Goal: Transaction & Acquisition: Book appointment/travel/reservation

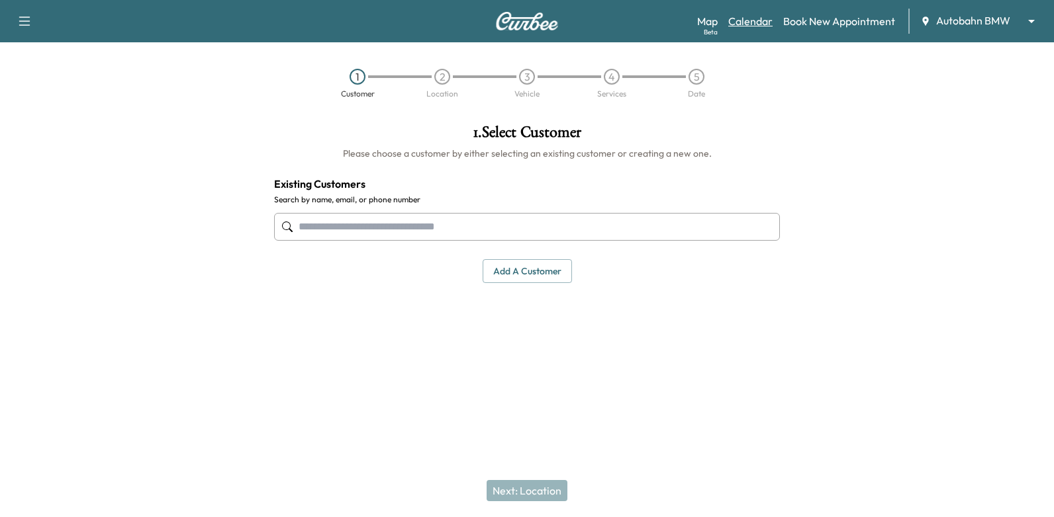
click at [746, 19] on link "Calendar" at bounding box center [750, 21] width 44 height 16
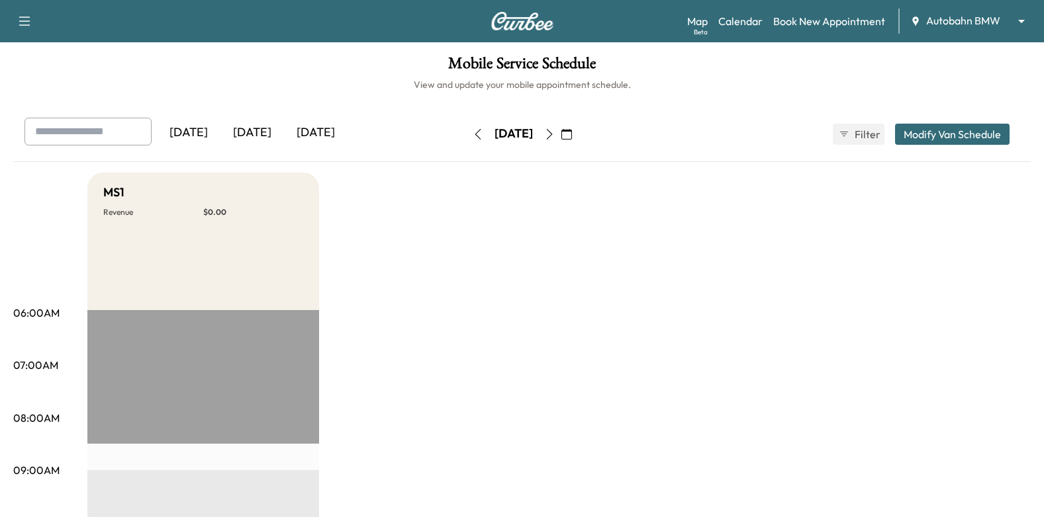
click at [578, 132] on button "button" at bounding box center [566, 134] width 22 height 21
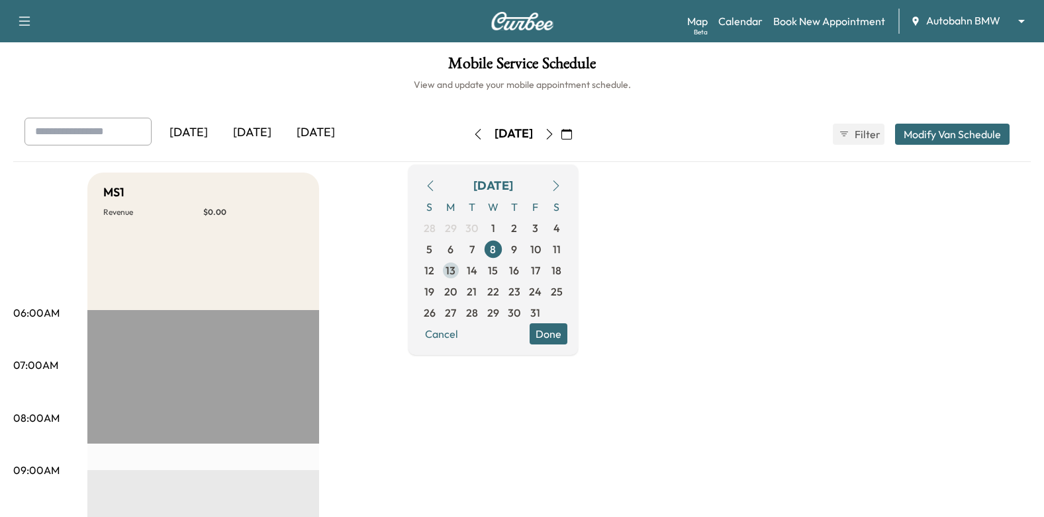
click at [455, 269] on span "13" at bounding box center [450, 271] width 10 height 16
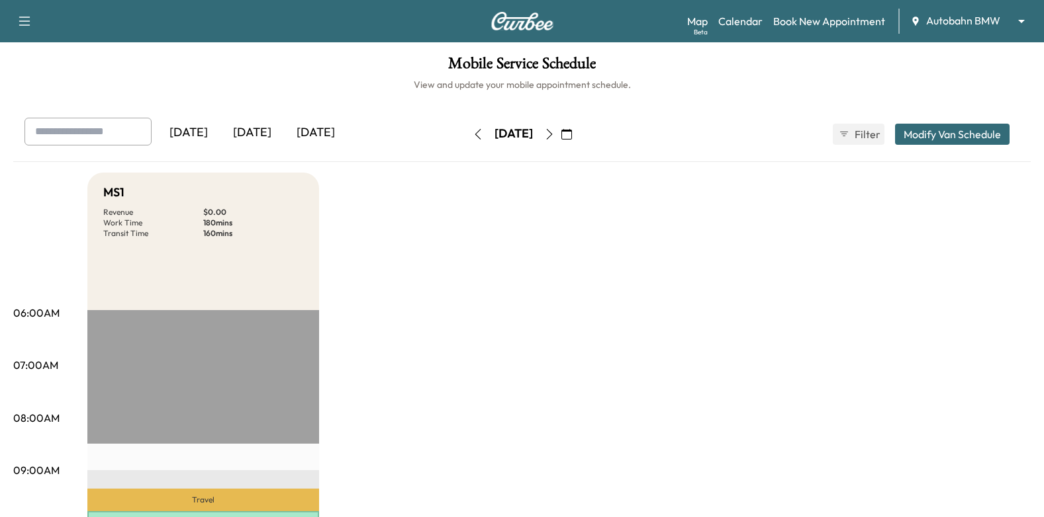
click at [555, 130] on icon "button" at bounding box center [549, 134] width 11 height 11
click at [578, 122] on div "[DATE] October 2025 S M T W T F S 28 29 30 1 2 3 4 5 6 7 8 9 10 11 12 13 14 15 …" at bounding box center [522, 134] width 111 height 42
click at [555, 129] on icon "button" at bounding box center [549, 134] width 11 height 11
click at [561, 130] on button "button" at bounding box center [549, 134] width 22 height 21
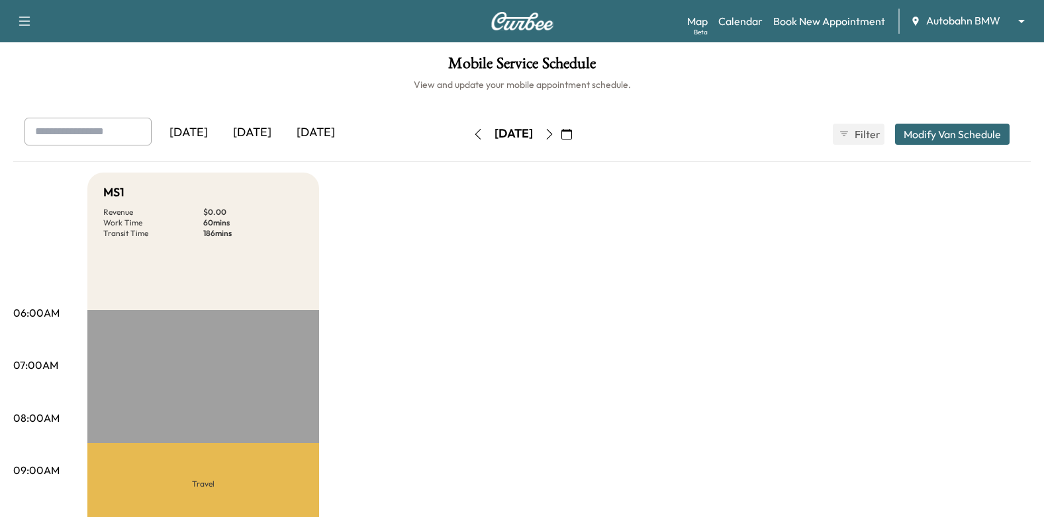
click at [552, 132] on icon "button" at bounding box center [549, 134] width 6 height 11
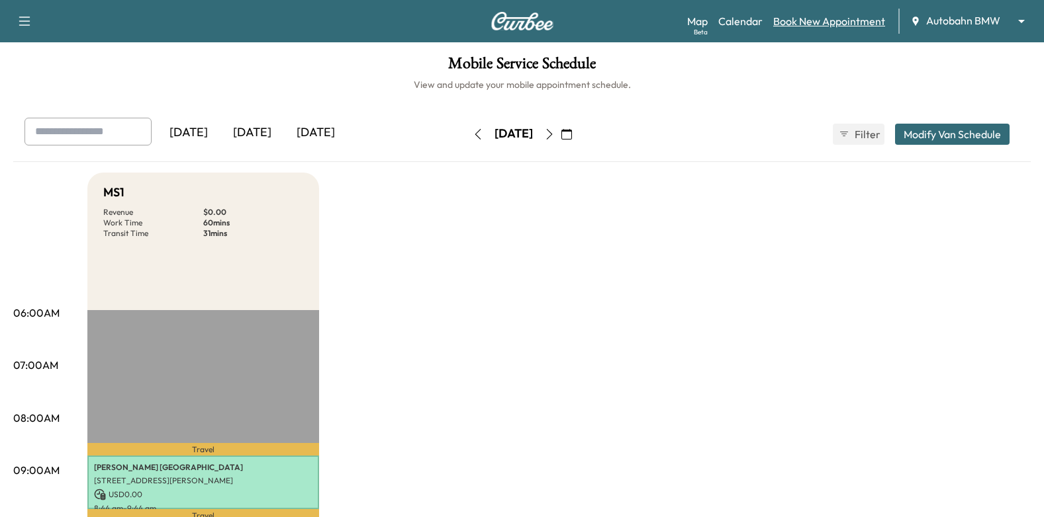
click at [847, 23] on link "Book New Appointment" at bounding box center [829, 21] width 112 height 16
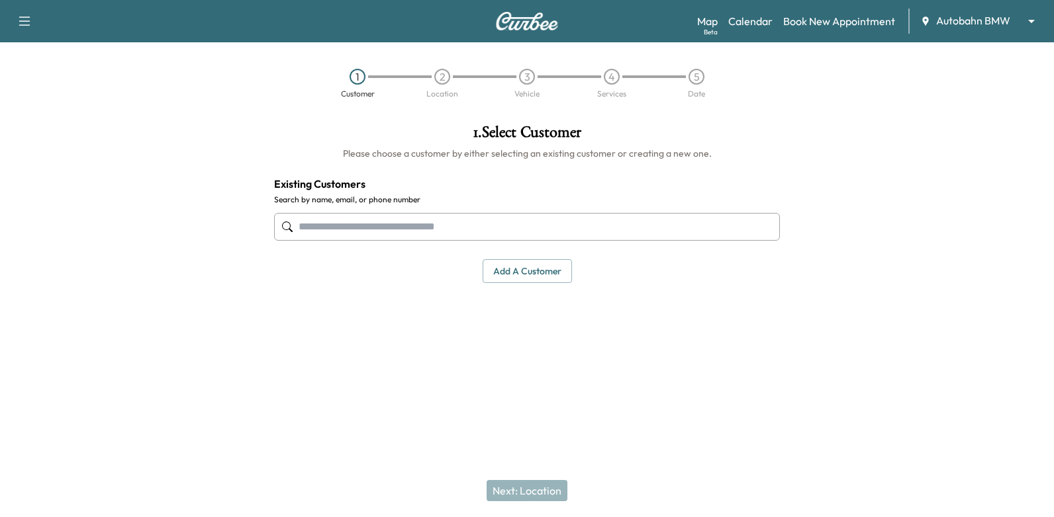
click at [580, 222] on input "text" at bounding box center [527, 227] width 506 height 28
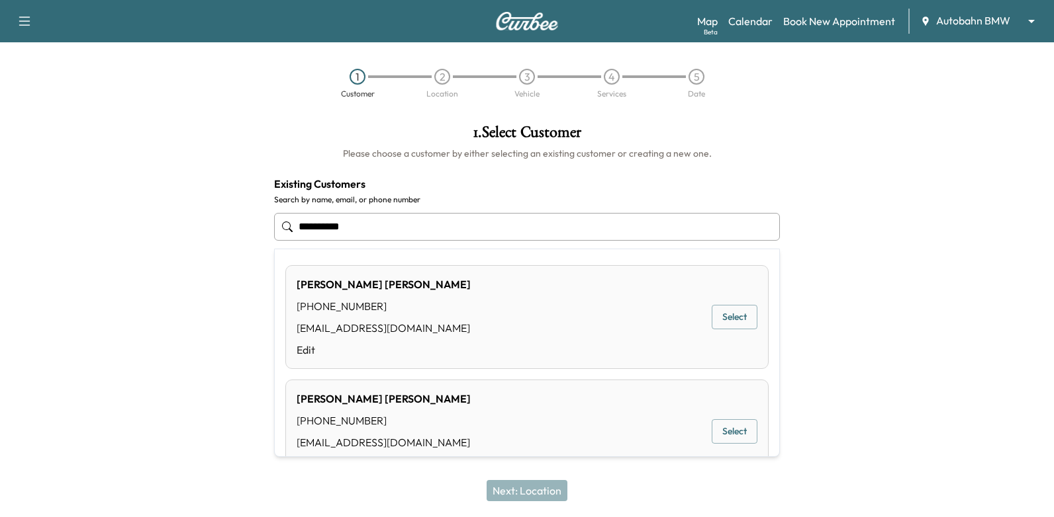
click at [739, 318] on button "Select" at bounding box center [734, 317] width 46 height 24
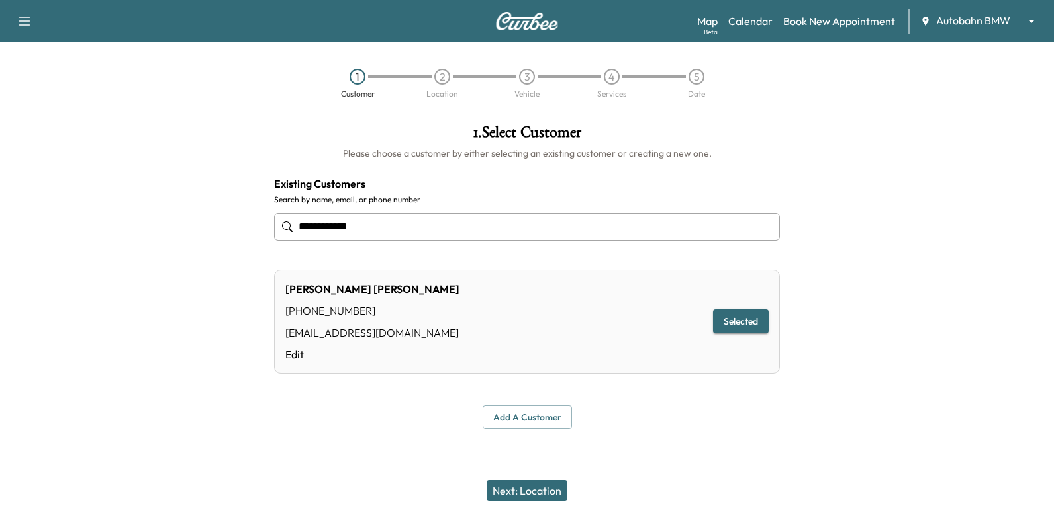
type input "**********"
click at [541, 493] on button "Next: Location" at bounding box center [526, 490] width 81 height 21
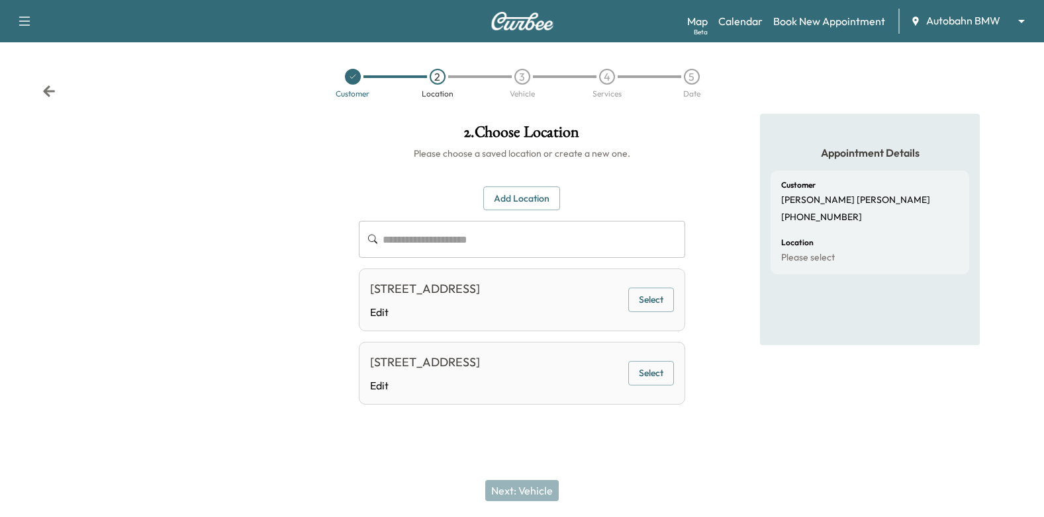
click at [664, 312] on button "Select" at bounding box center [651, 300] width 46 height 24
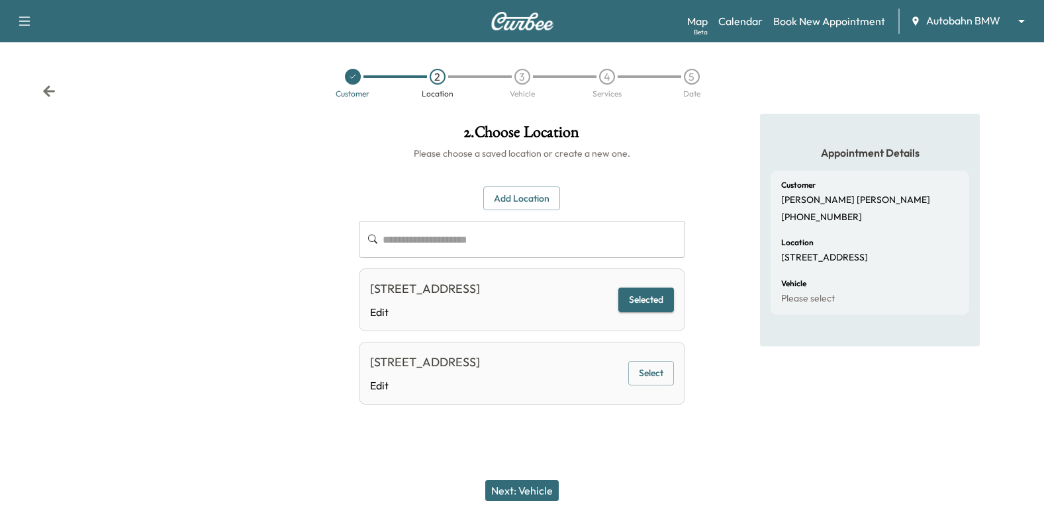
drag, startPoint x: 552, startPoint y: 487, endPoint x: 674, endPoint y: 379, distance: 162.7
click at [552, 486] on button "Next: Vehicle" at bounding box center [521, 490] width 73 height 21
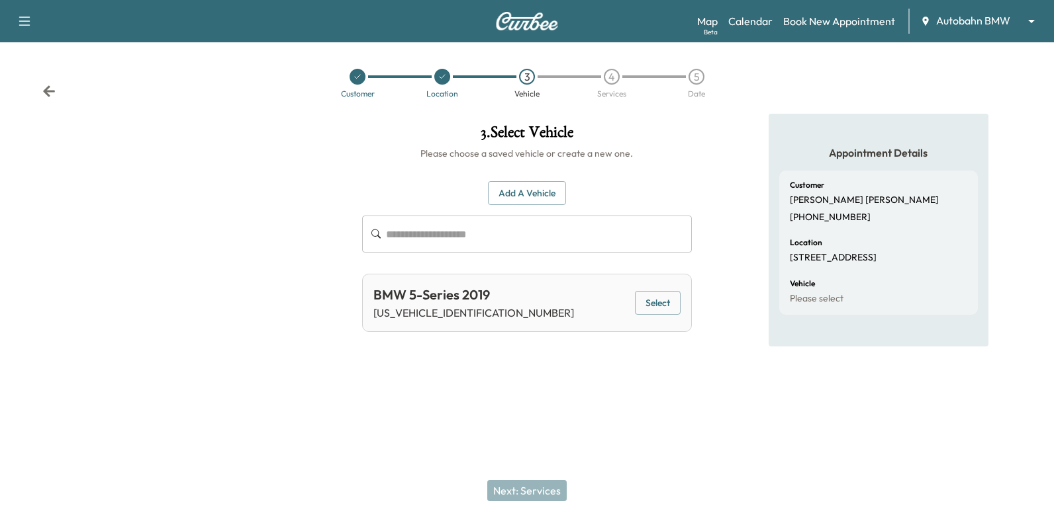
click at [640, 298] on button "Select" at bounding box center [658, 303] width 46 height 24
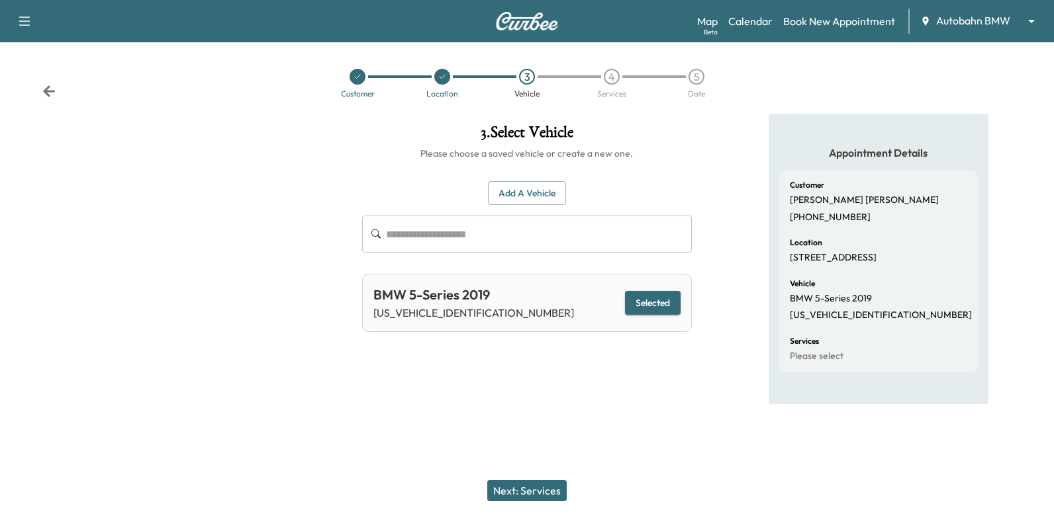
click at [545, 490] on button "Next: Services" at bounding box center [526, 490] width 79 height 21
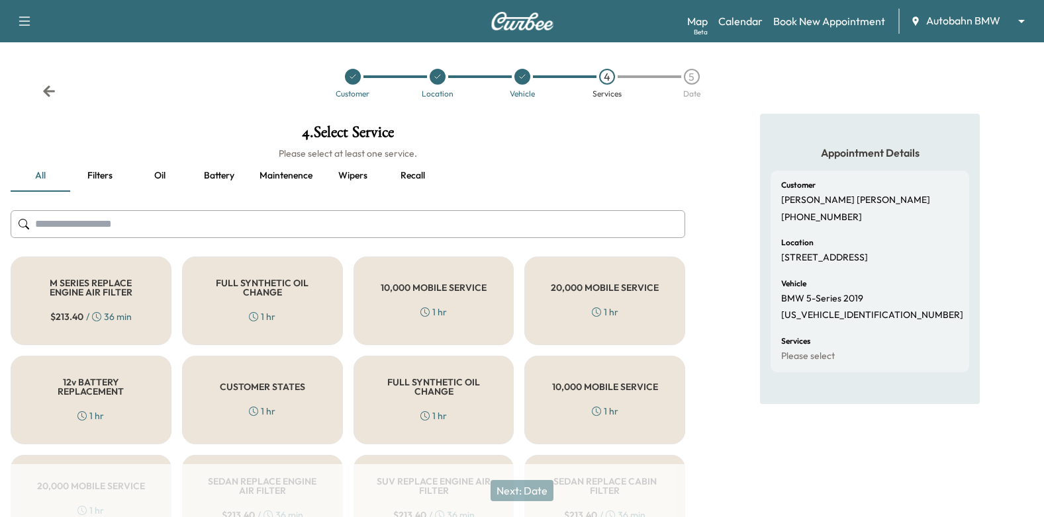
click at [478, 396] on div "FULL SYNTHETIC OIL CHANGE 1 hr" at bounding box center [433, 400] width 161 height 89
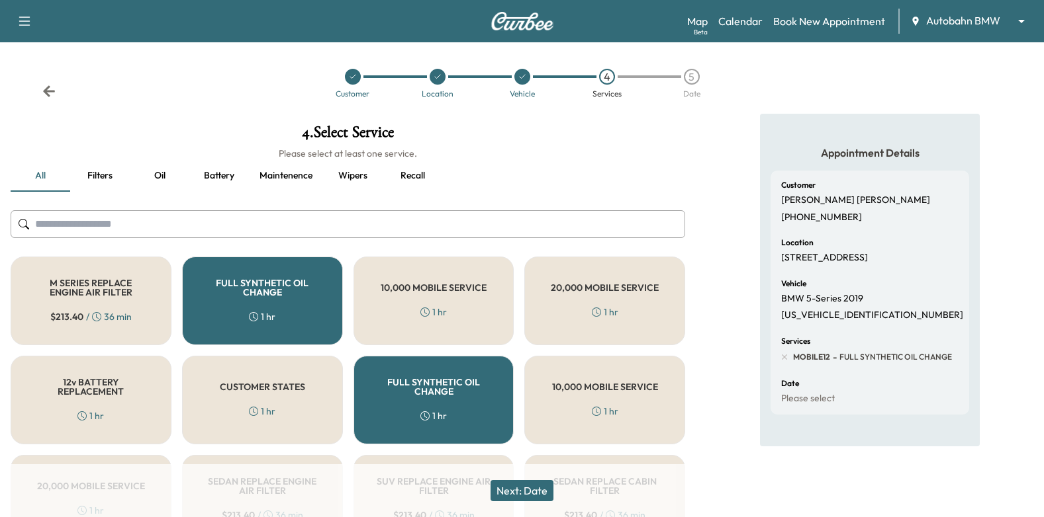
click at [514, 492] on button "Next: Date" at bounding box center [521, 490] width 63 height 21
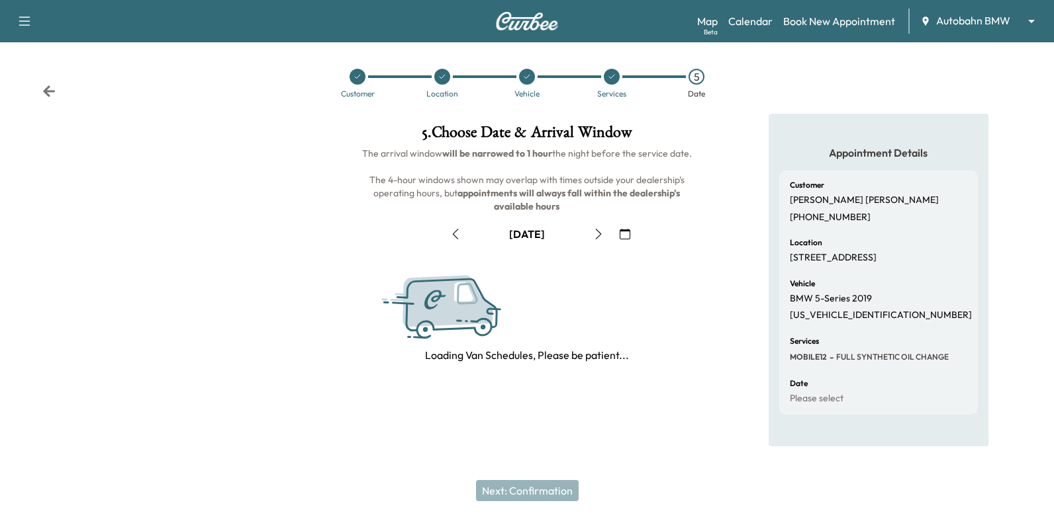
click at [627, 231] on icon "button" at bounding box center [624, 234] width 11 height 11
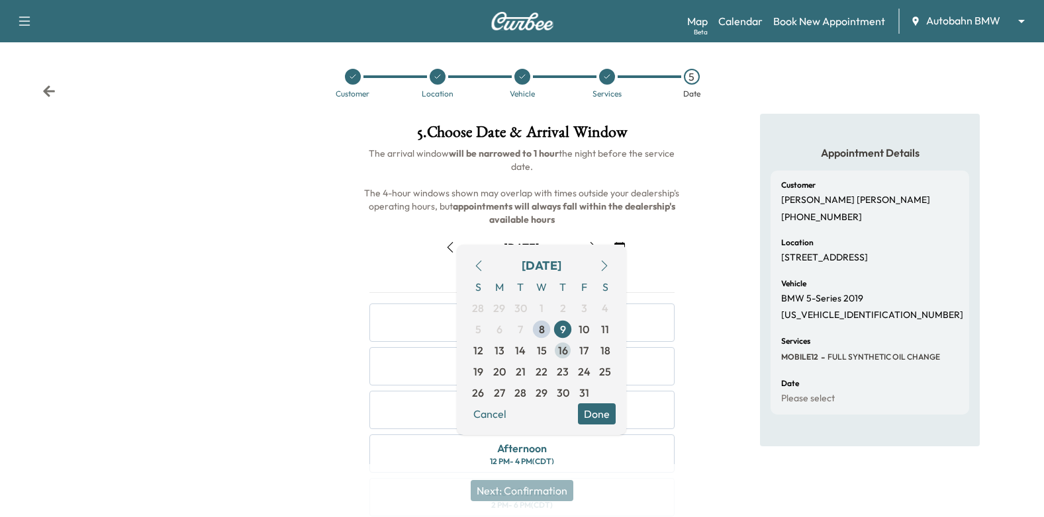
click at [566, 353] on span "16" at bounding box center [563, 351] width 10 height 16
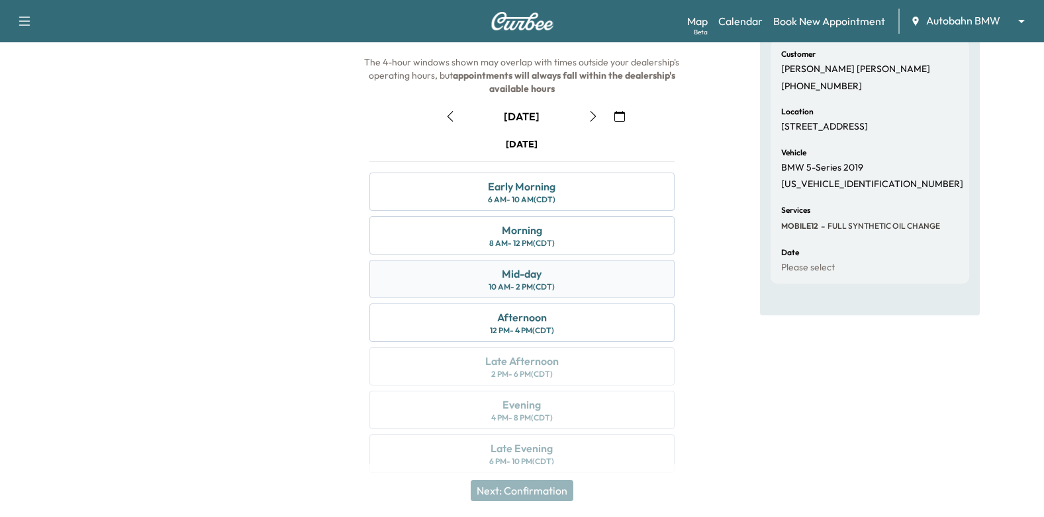
scroll to position [132, 0]
click at [615, 285] on div "Mid-day 10 AM - 2 PM (CDT)" at bounding box center [522, 278] width 306 height 38
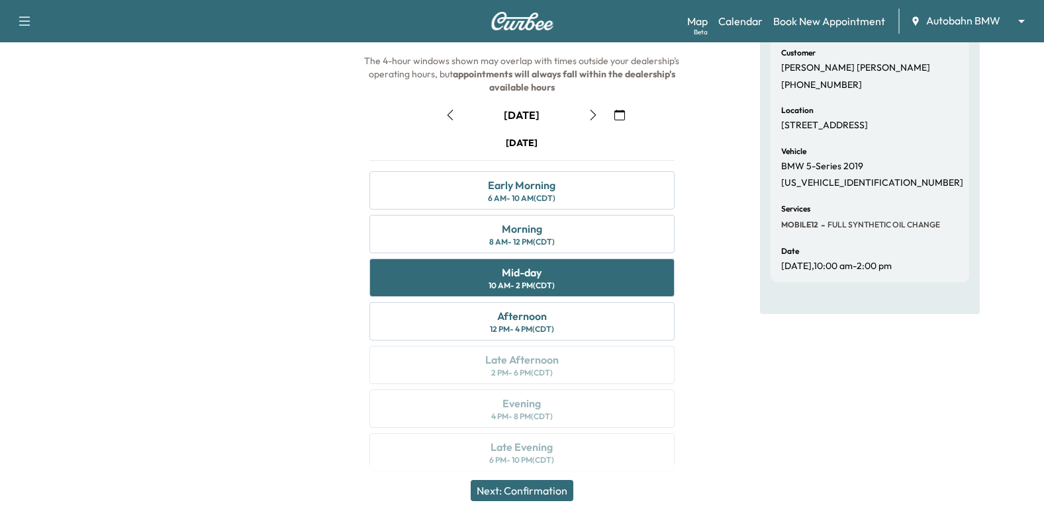
click at [545, 488] on button "Next: Confirmation" at bounding box center [522, 490] width 103 height 21
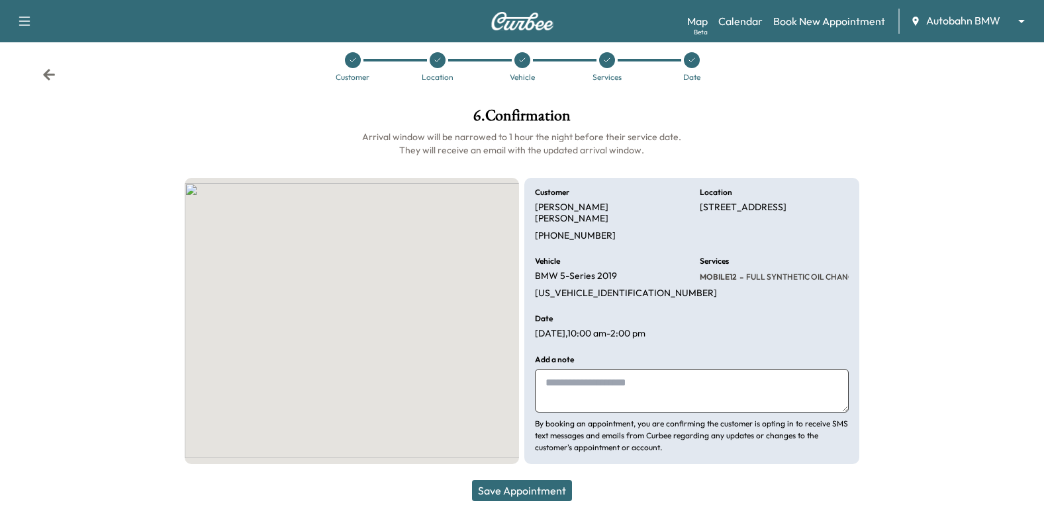
scroll to position [5, 0]
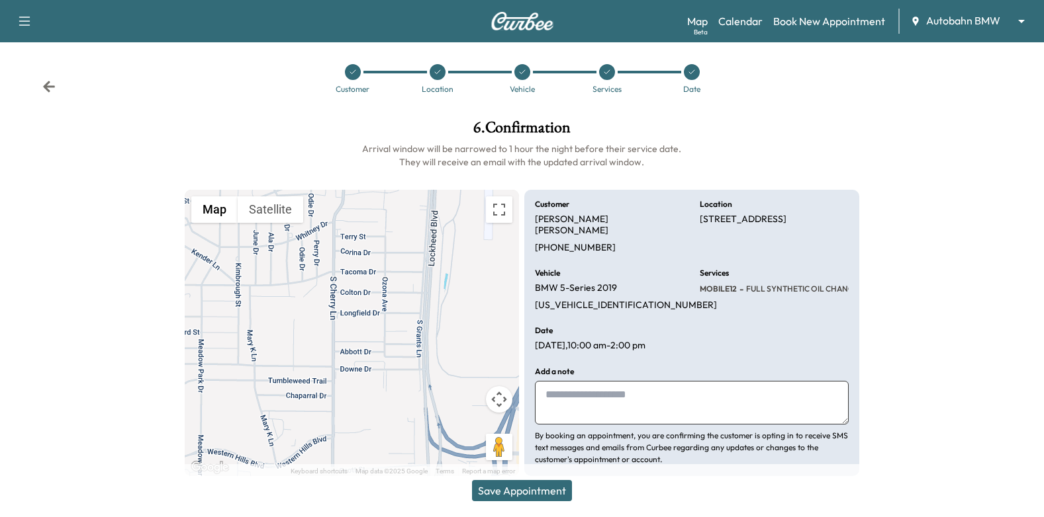
click at [615, 387] on textarea at bounding box center [692, 403] width 314 height 44
type textarea "**********"
click at [547, 488] on button "Save Appointment" at bounding box center [522, 490] width 100 height 21
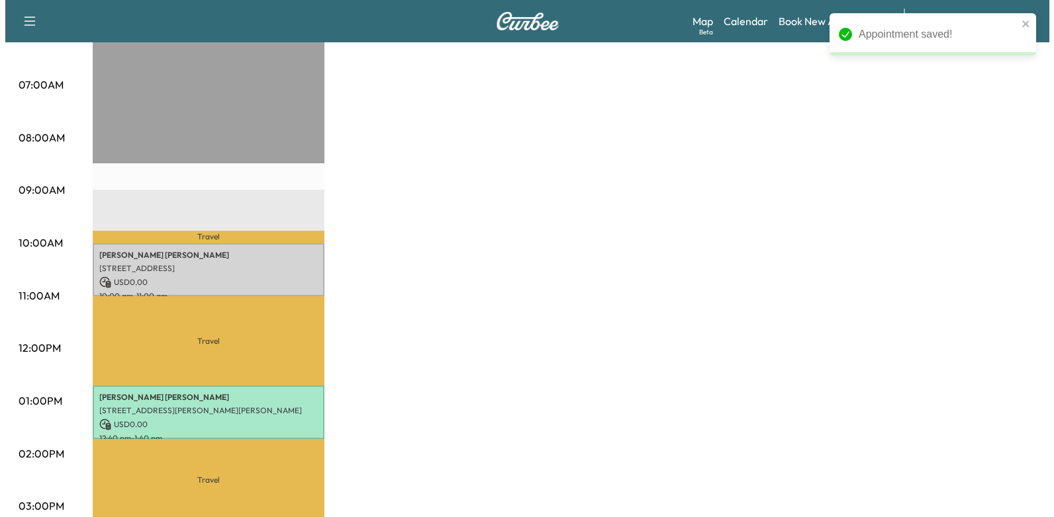
scroll to position [397, 0]
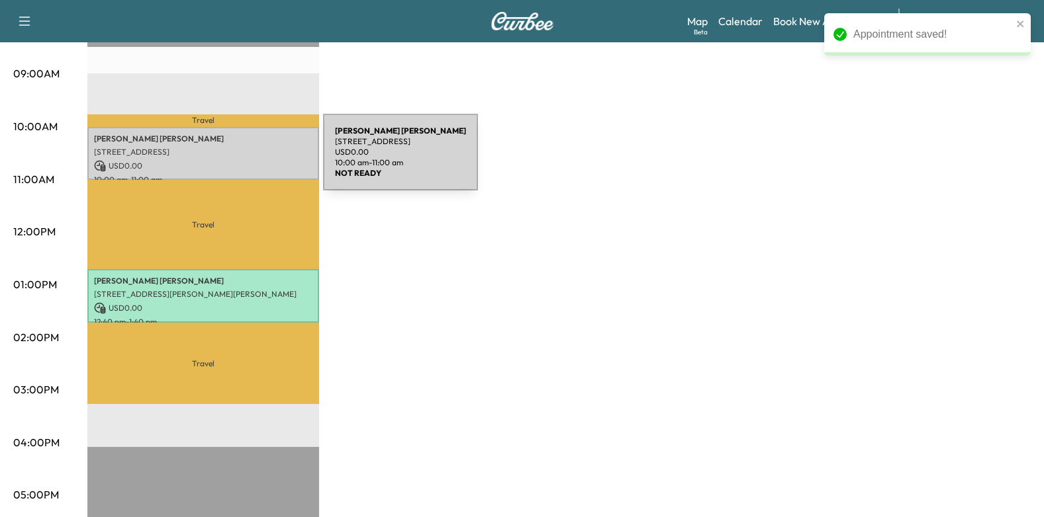
click at [224, 160] on p "USD 0.00" at bounding box center [203, 166] width 218 height 12
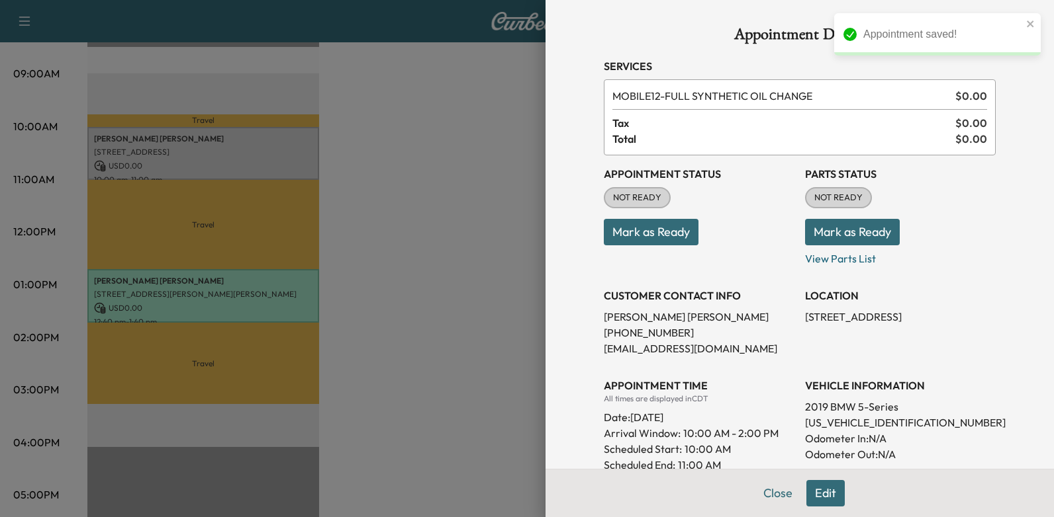
click at [627, 225] on button "Mark as Ready" at bounding box center [651, 232] width 95 height 26
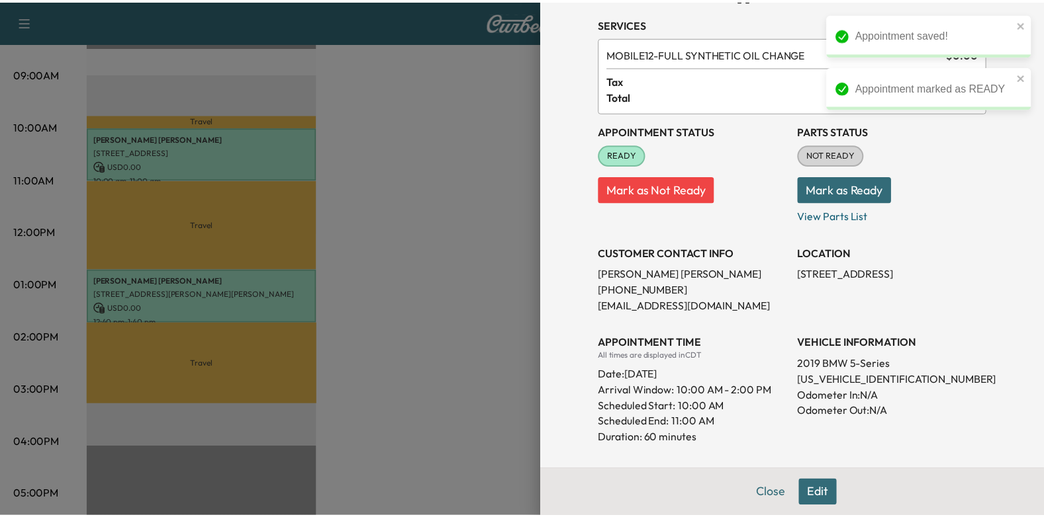
scroll to position [66, 0]
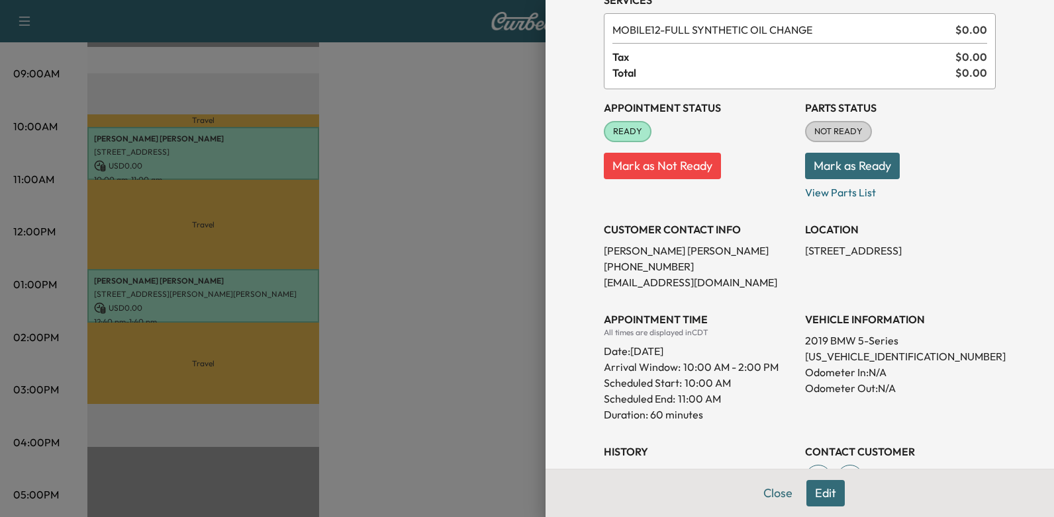
drag, startPoint x: 624, startPoint y: 351, endPoint x: 740, endPoint y: 349, distance: 115.8
click at [740, 349] on div "Date: [DATE]" at bounding box center [699, 348] width 191 height 21
drag, startPoint x: 740, startPoint y: 349, endPoint x: 710, endPoint y: 353, distance: 30.1
copy div "[DATE]"
click at [371, 290] on div at bounding box center [527, 258] width 1054 height 517
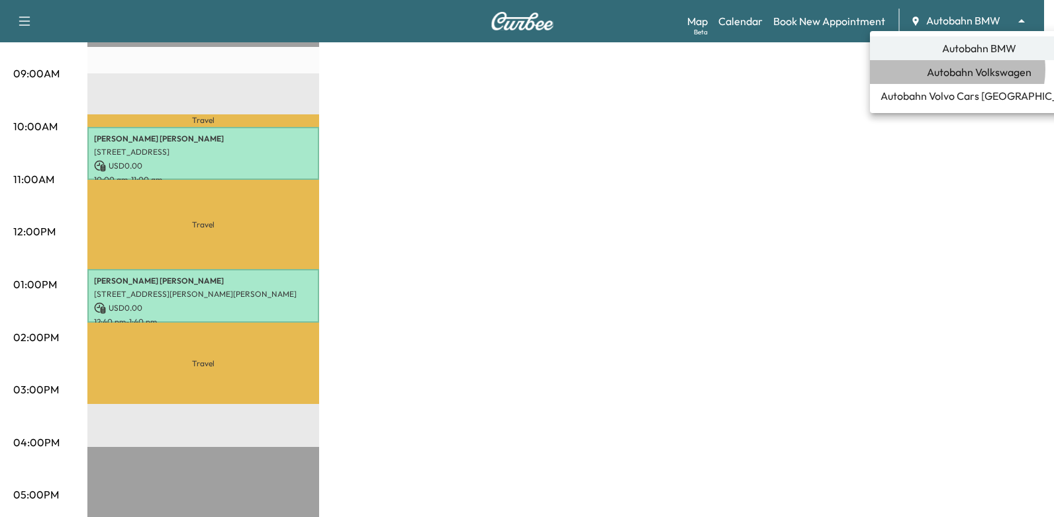
click at [956, 69] on span "Autobahn Volkswagen" at bounding box center [978, 72] width 105 height 16
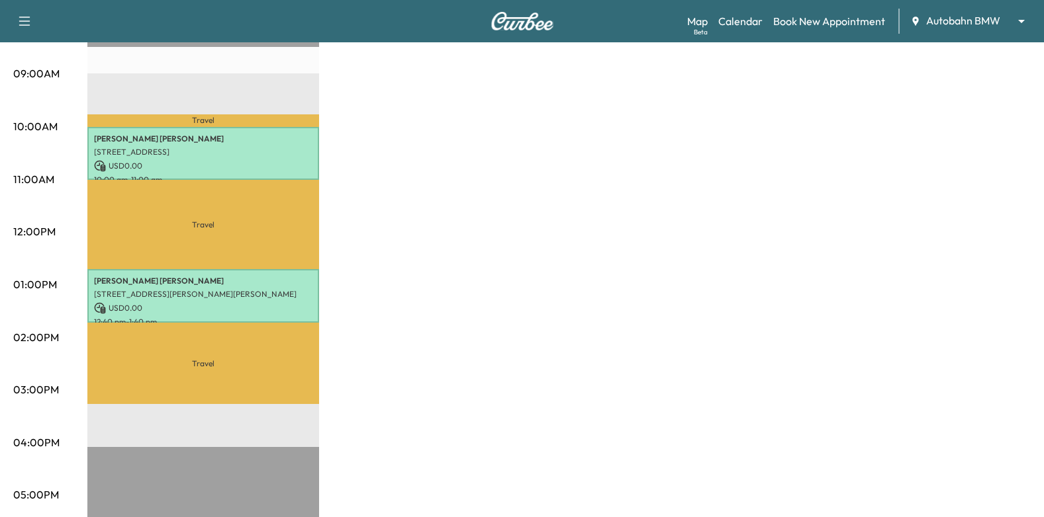
scroll to position [0, 0]
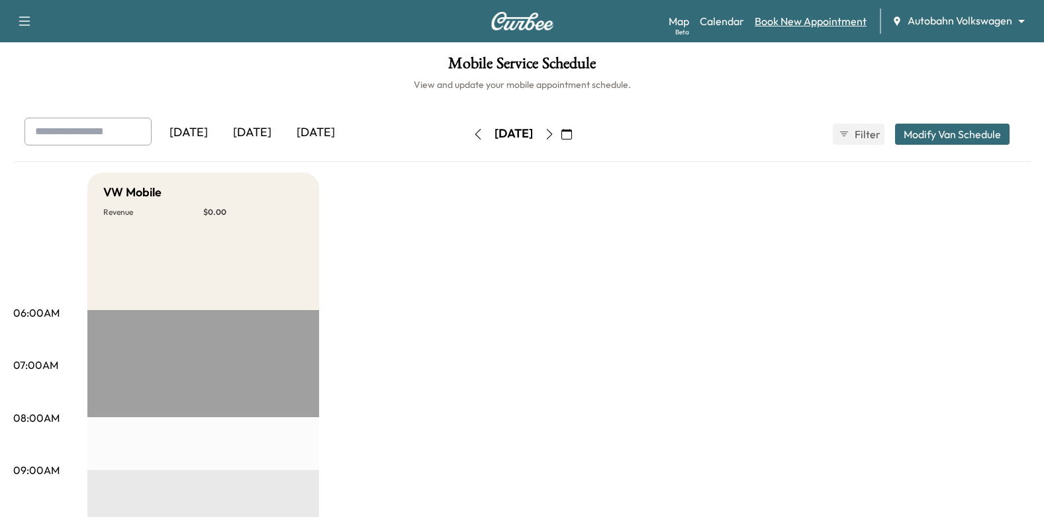
click at [807, 21] on link "Book New Appointment" at bounding box center [810, 21] width 112 height 16
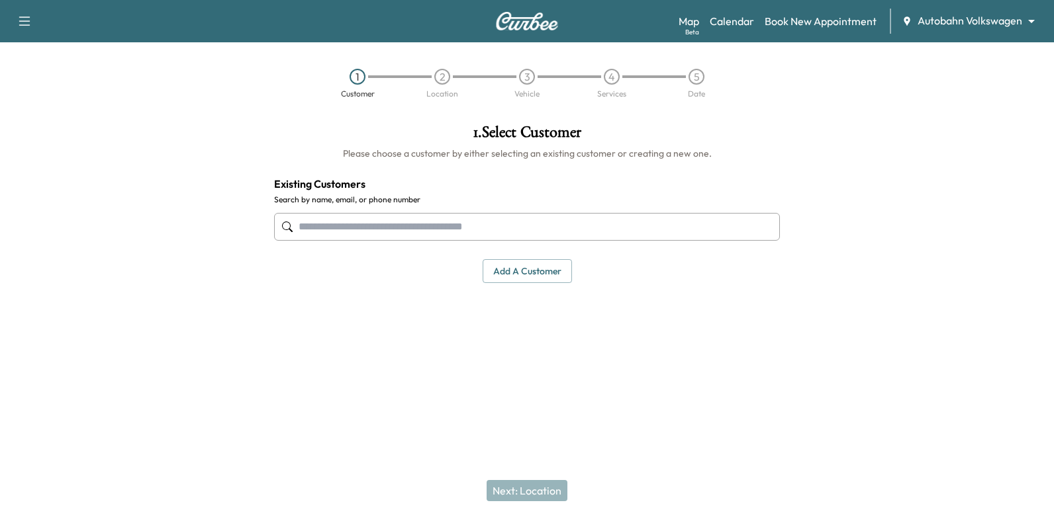
click at [517, 232] on input "text" at bounding box center [527, 227] width 506 height 28
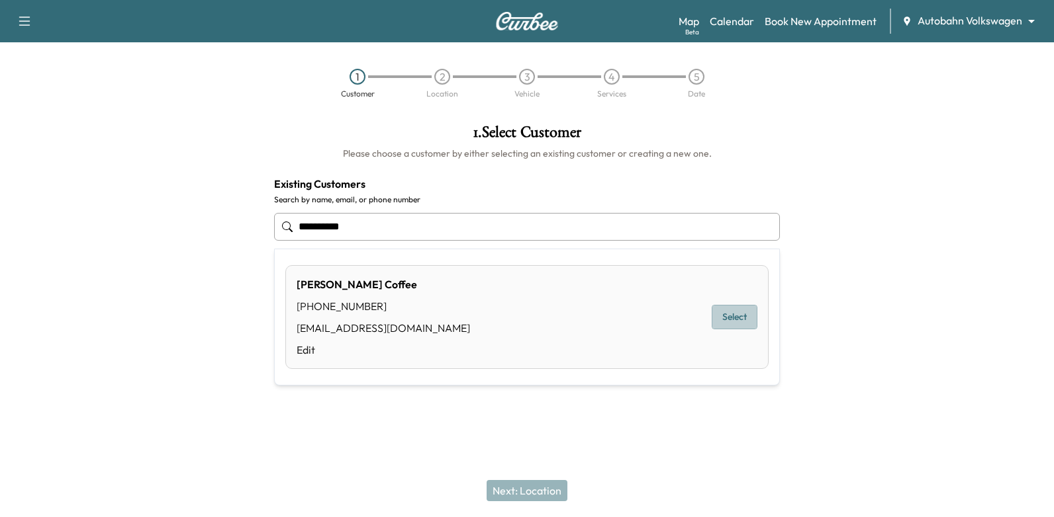
click at [742, 314] on button "Select" at bounding box center [734, 317] width 46 height 24
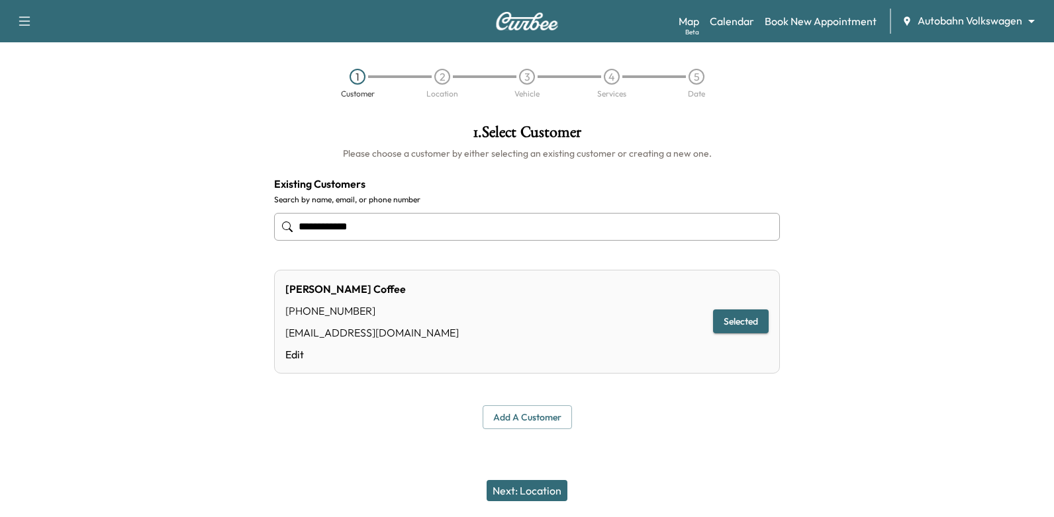
type input "**********"
click at [523, 485] on button "Next: Location" at bounding box center [526, 490] width 81 height 21
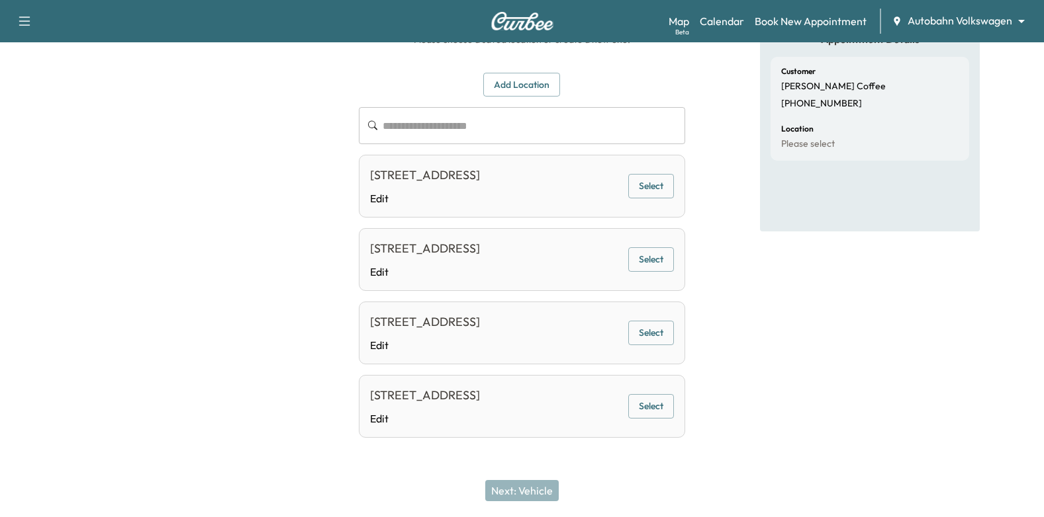
scroll to position [56, 0]
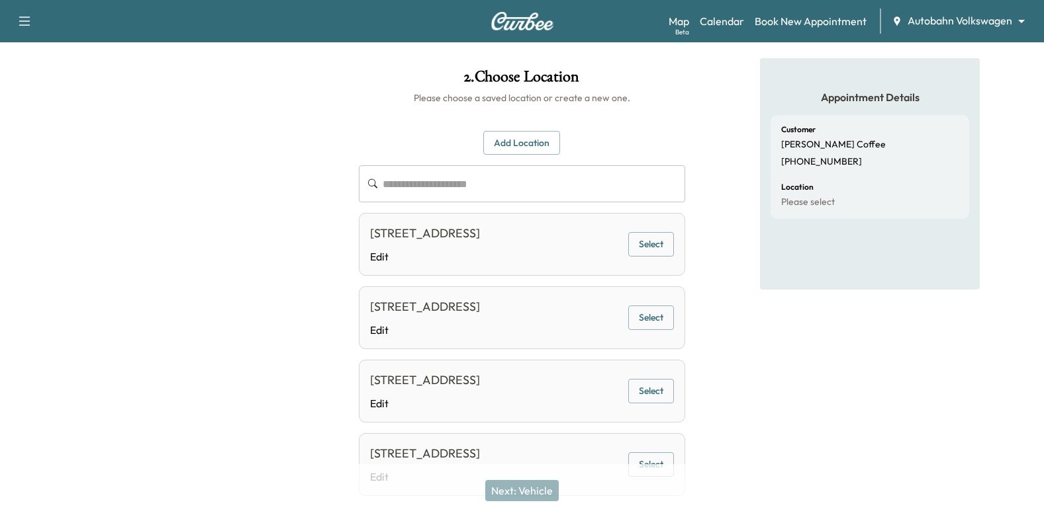
click at [662, 248] on button "Select" at bounding box center [651, 244] width 46 height 24
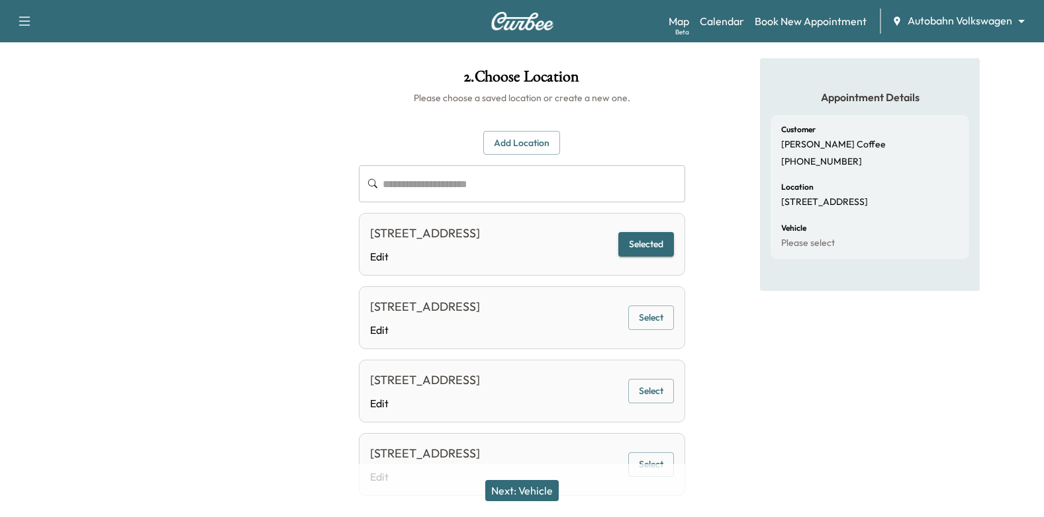
drag, startPoint x: 535, startPoint y: 490, endPoint x: 589, endPoint y: 414, distance: 92.9
click at [535, 489] on button "Next: Vehicle" at bounding box center [521, 490] width 73 height 21
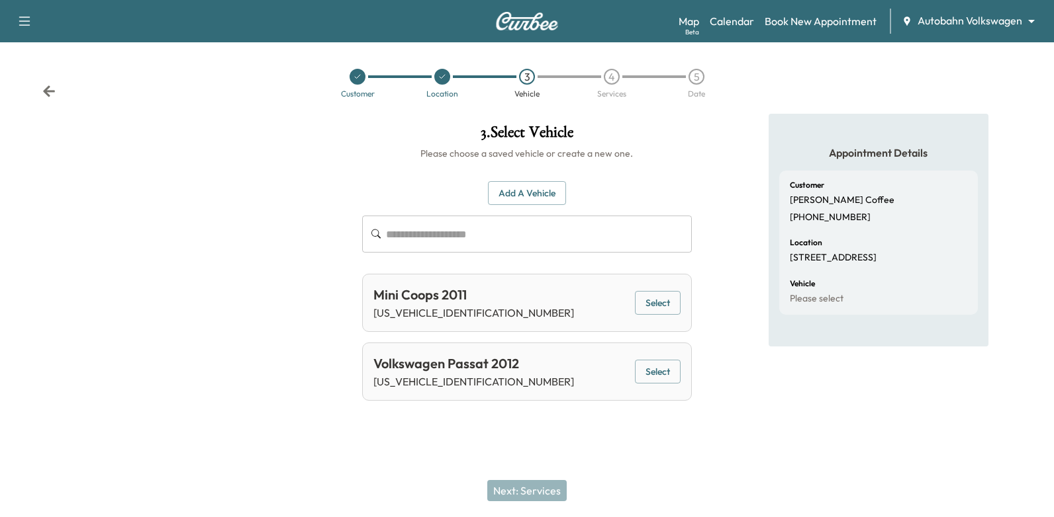
click at [674, 377] on button "Select" at bounding box center [658, 372] width 46 height 24
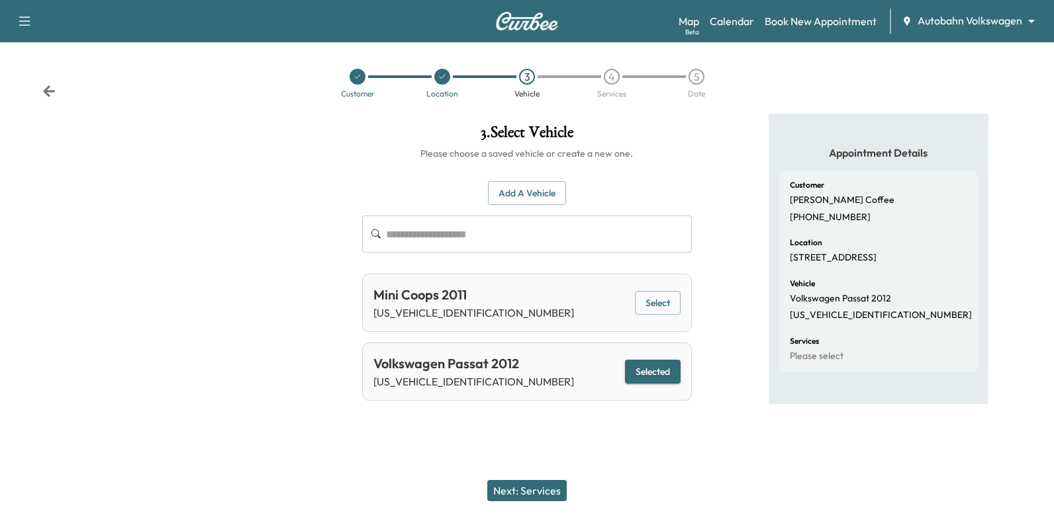
click at [517, 490] on button "Next: Services" at bounding box center [526, 490] width 79 height 21
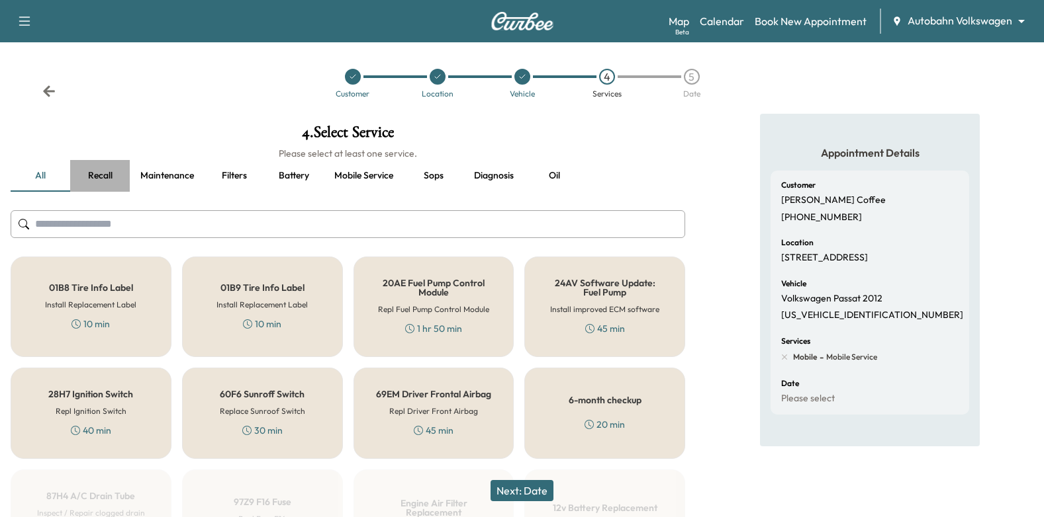
click at [89, 171] on button "Recall" at bounding box center [100, 176] width 60 height 32
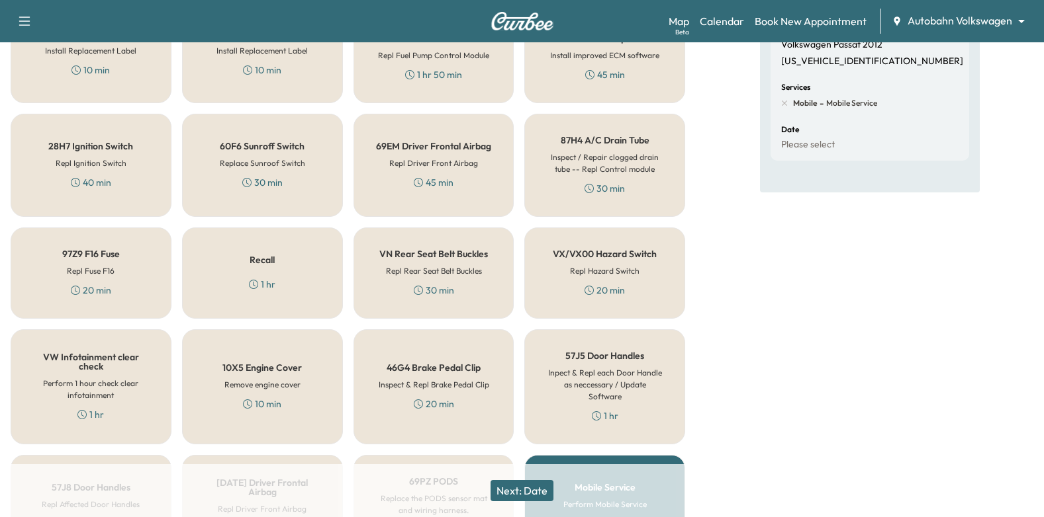
scroll to position [265, 0]
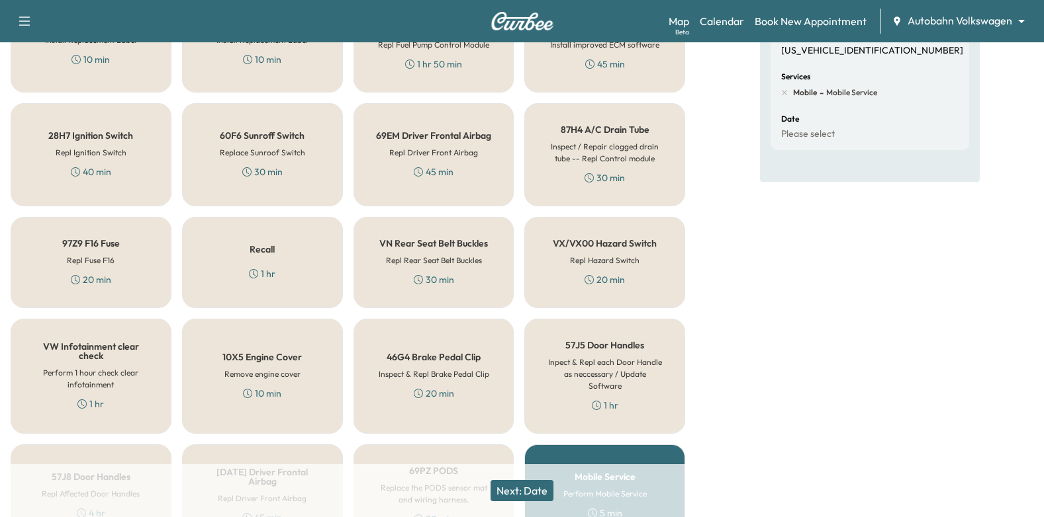
click at [287, 267] on div "Recall 1 hr" at bounding box center [262, 262] width 161 height 91
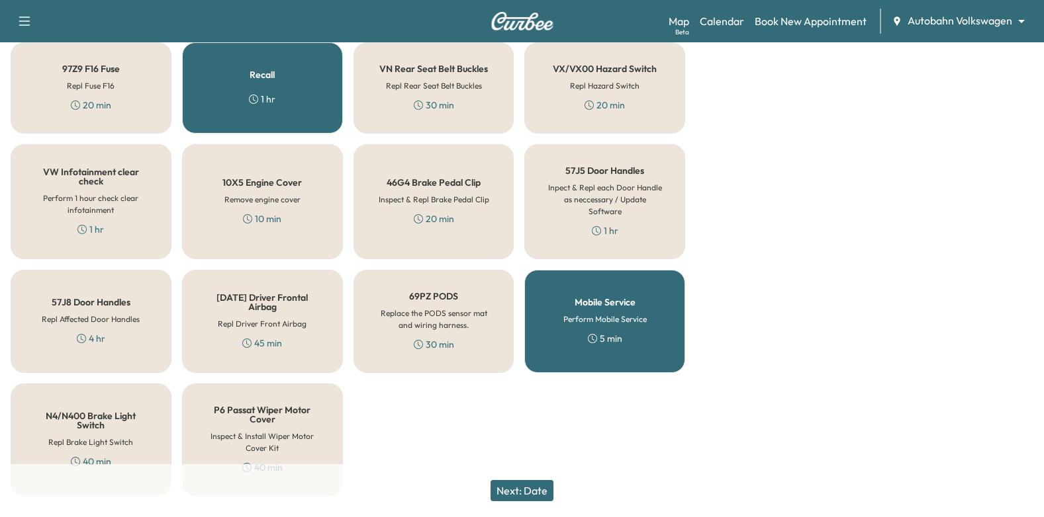
scroll to position [469, 0]
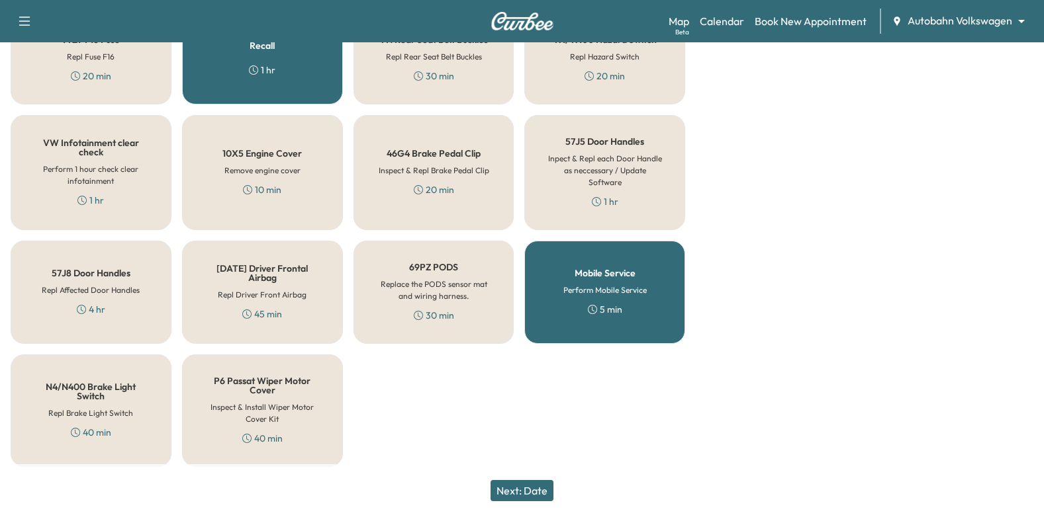
click at [552, 488] on button "Next: Date" at bounding box center [521, 490] width 63 height 21
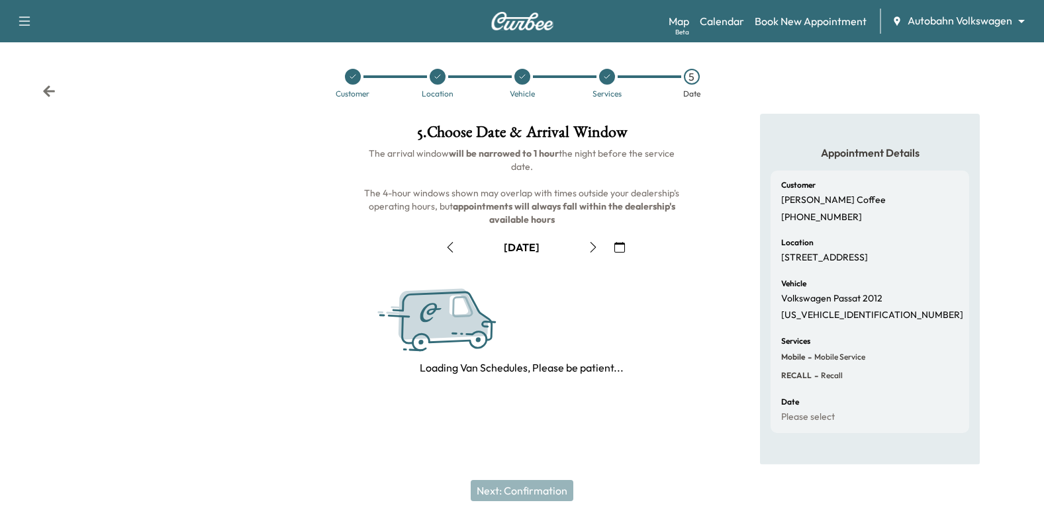
scroll to position [145, 0]
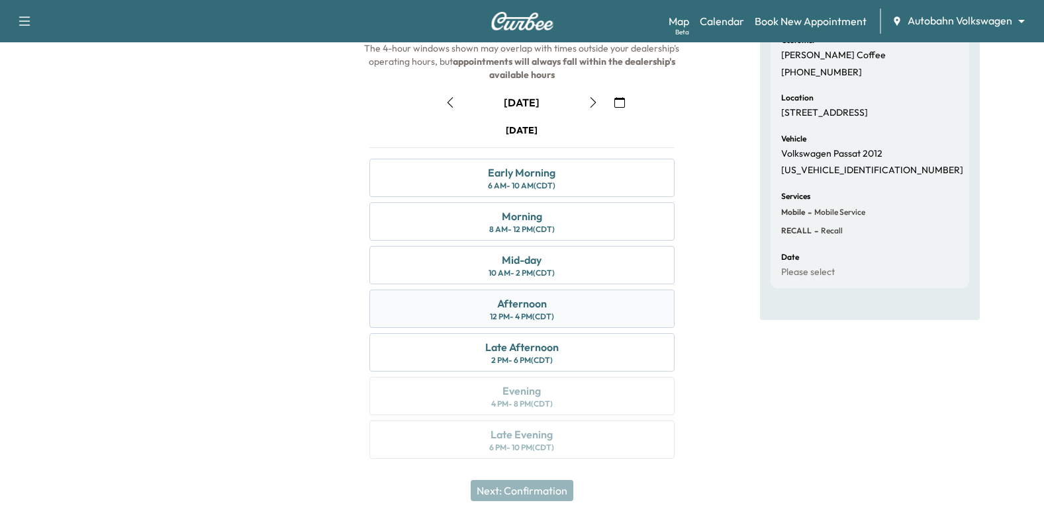
click at [590, 312] on div "Afternoon 12 PM - 4 PM (CDT)" at bounding box center [522, 309] width 306 height 38
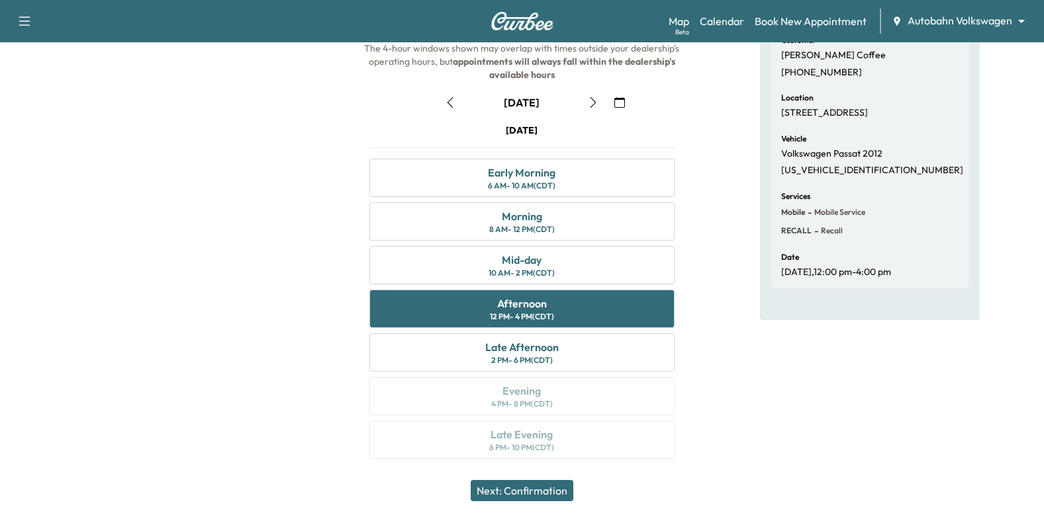
click at [553, 496] on button "Next: Confirmation" at bounding box center [522, 490] width 103 height 21
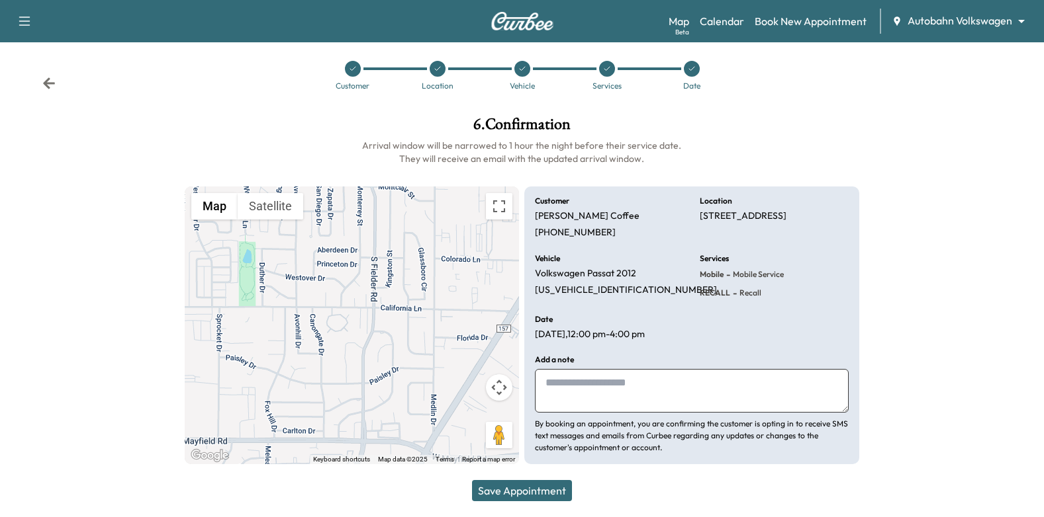
drag, startPoint x: 646, startPoint y: 389, endPoint x: 831, endPoint y: 359, distance: 187.1
click at [646, 389] on textarea at bounding box center [692, 391] width 314 height 44
click at [597, 384] on textarea at bounding box center [692, 391] width 314 height 44
paste textarea "**********"
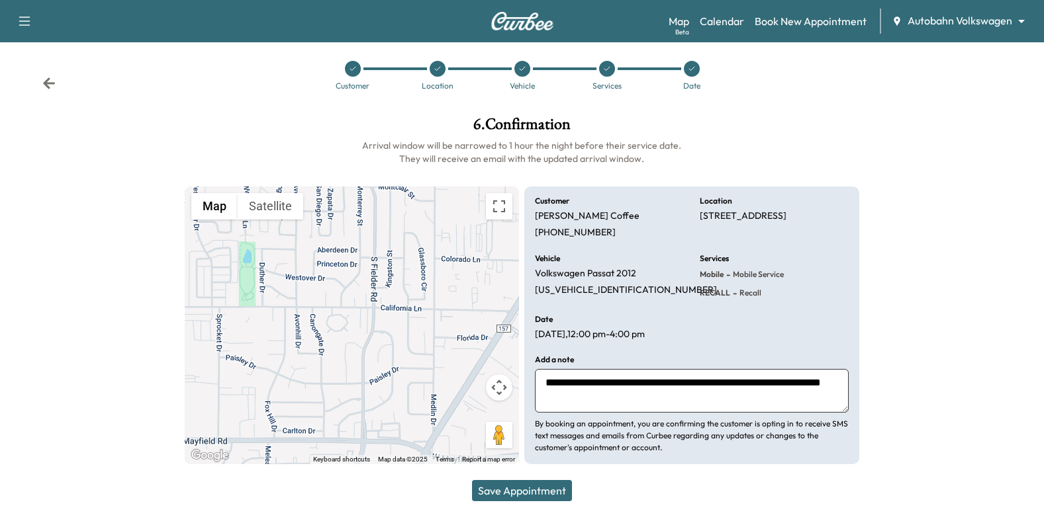
paste textarea "**********"
type textarea "**********"
click at [501, 492] on button "Save Appointment" at bounding box center [522, 490] width 100 height 21
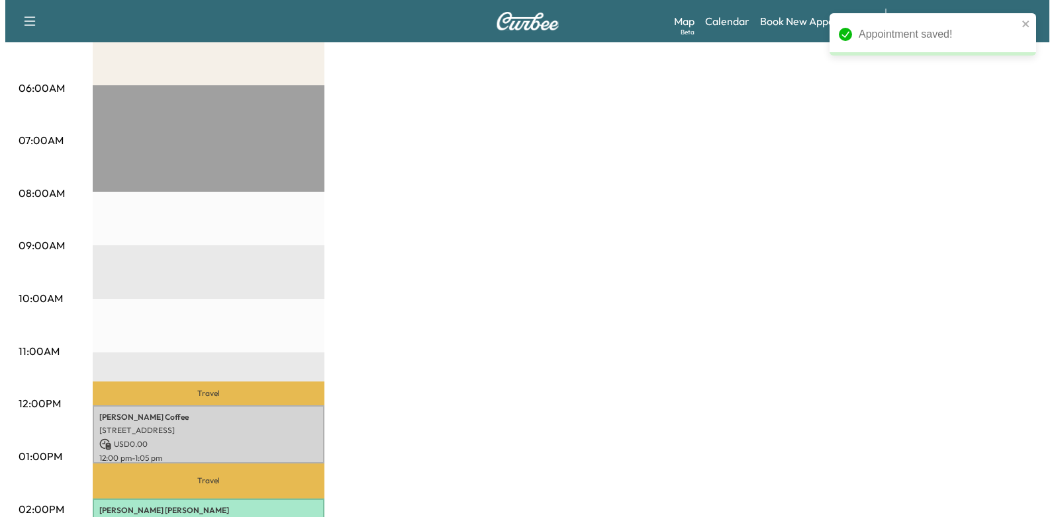
scroll to position [331, 0]
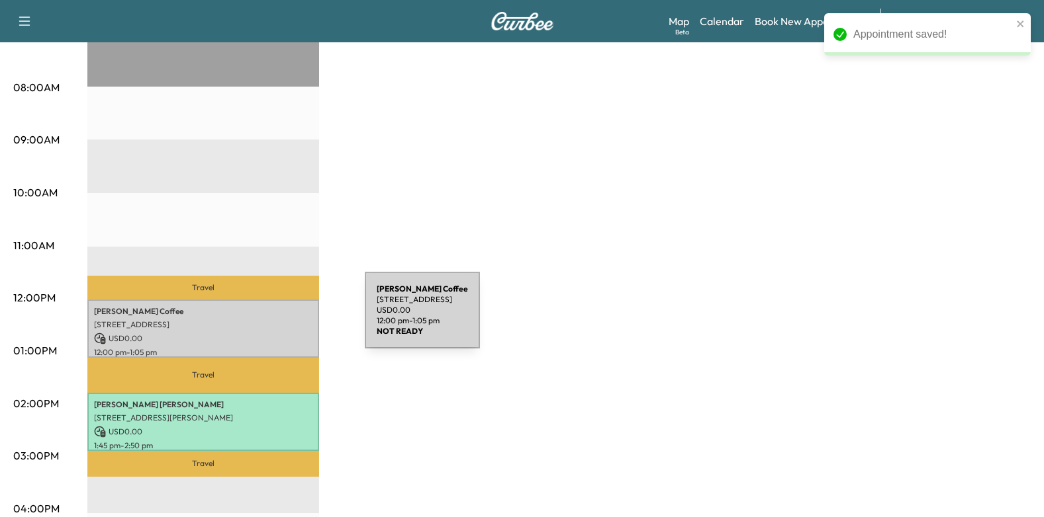
click at [265, 320] on p "[STREET_ADDRESS]" at bounding box center [203, 325] width 218 height 11
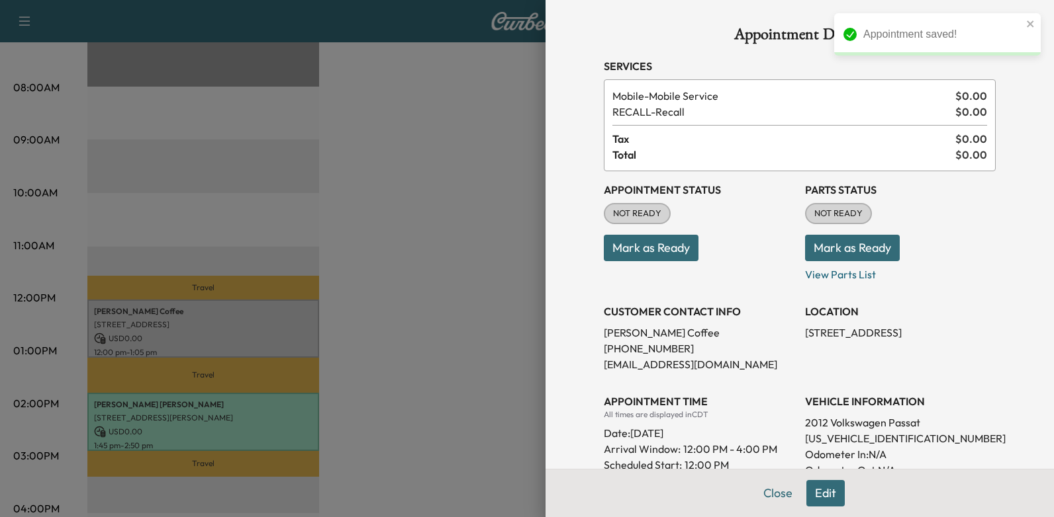
click at [627, 249] on button "Mark as Ready" at bounding box center [651, 248] width 95 height 26
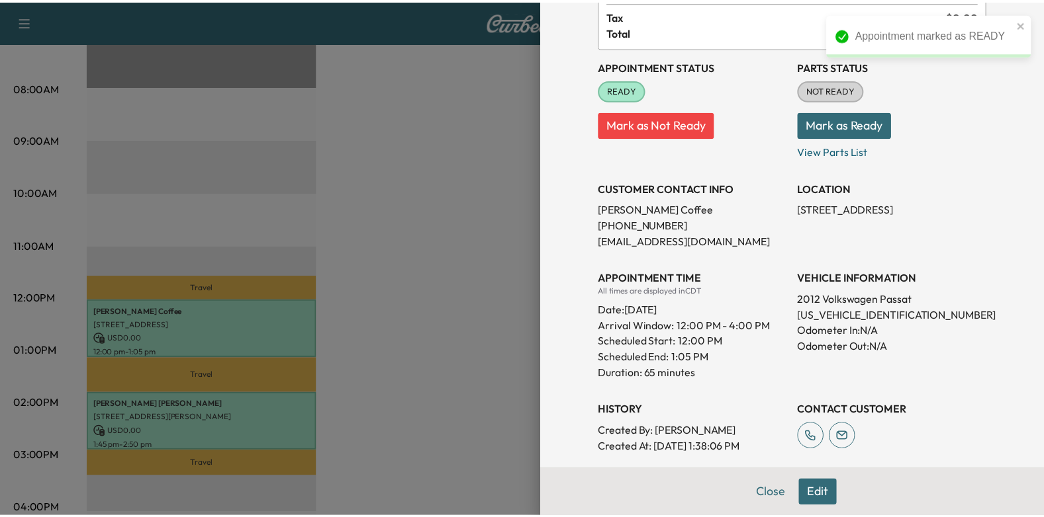
scroll to position [265, 0]
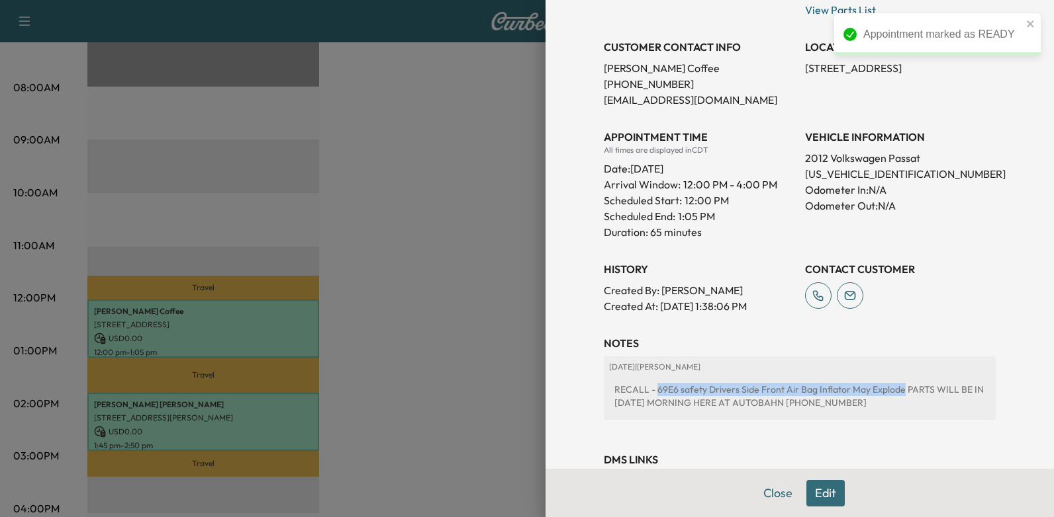
drag, startPoint x: 647, startPoint y: 390, endPoint x: 889, endPoint y: 388, distance: 242.2
click at [889, 388] on div "RECALL - 69E6 safety Drivers Side Front Air Bag Inflator May Explode PARTS WILL…" at bounding box center [799, 396] width 381 height 37
drag, startPoint x: 889, startPoint y: 388, endPoint x: 877, endPoint y: 388, distance: 11.9
copy div "69E6 safety Drivers Side Front Air Bag Inflator May Explode"
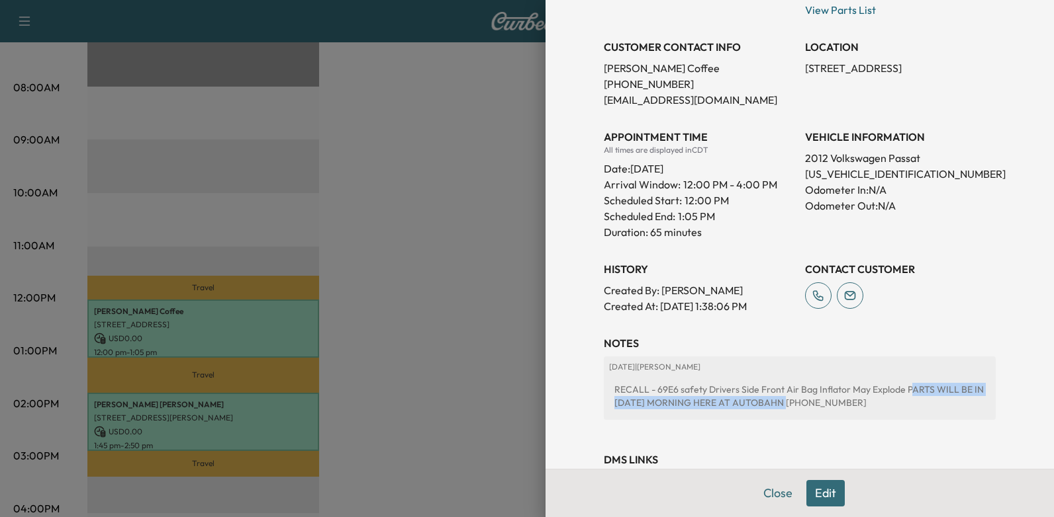
drag, startPoint x: 895, startPoint y: 387, endPoint x: 778, endPoint y: 406, distance: 118.6
click at [778, 406] on div "RECALL - 69E6 safety Drivers Side Front Air Bag Inflator May Explode PARTS WILL…" at bounding box center [799, 396] width 381 height 37
drag, startPoint x: 778, startPoint y: 406, endPoint x: 770, endPoint y: 400, distance: 9.5
copy div "ARTS WILL BE IN [DATE] MORNING HERE AT AUTOBAHN"
drag, startPoint x: 623, startPoint y: 167, endPoint x: 741, endPoint y: 165, distance: 117.2
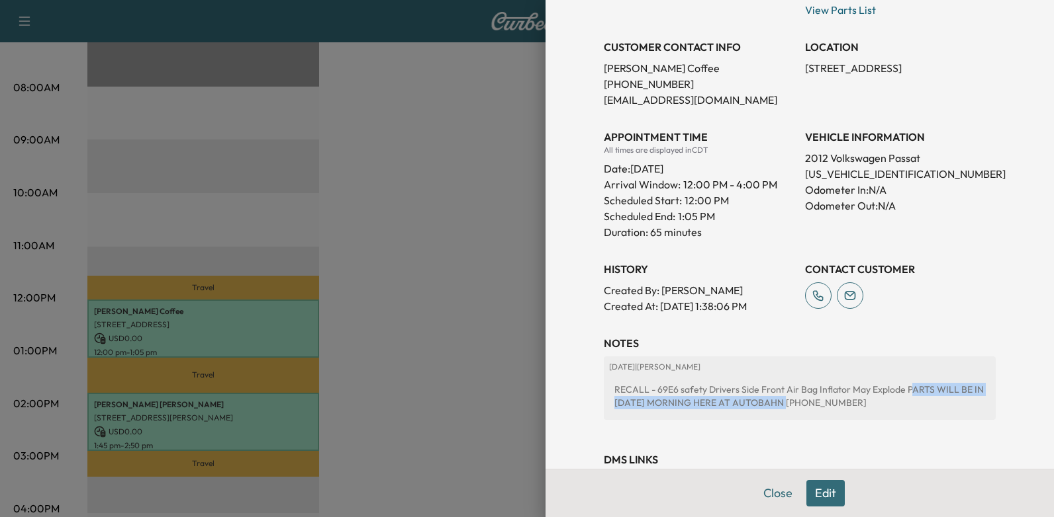
click at [741, 165] on div "Date: [DATE]" at bounding box center [699, 166] width 191 height 21
drag, startPoint x: 741, startPoint y: 165, endPoint x: 713, endPoint y: 169, distance: 28.2
copy div "[DATE]"
click at [476, 176] on div at bounding box center [527, 258] width 1054 height 517
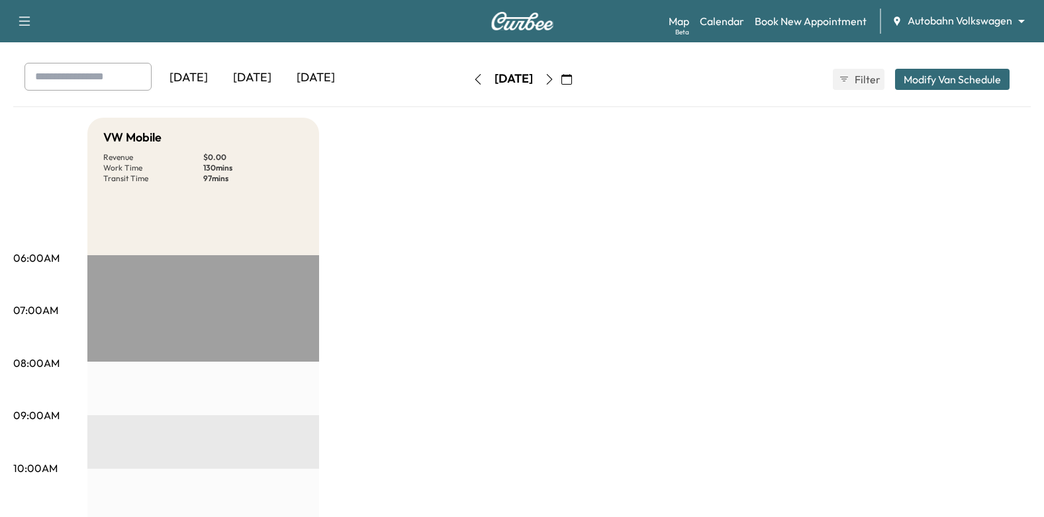
scroll to position [0, 0]
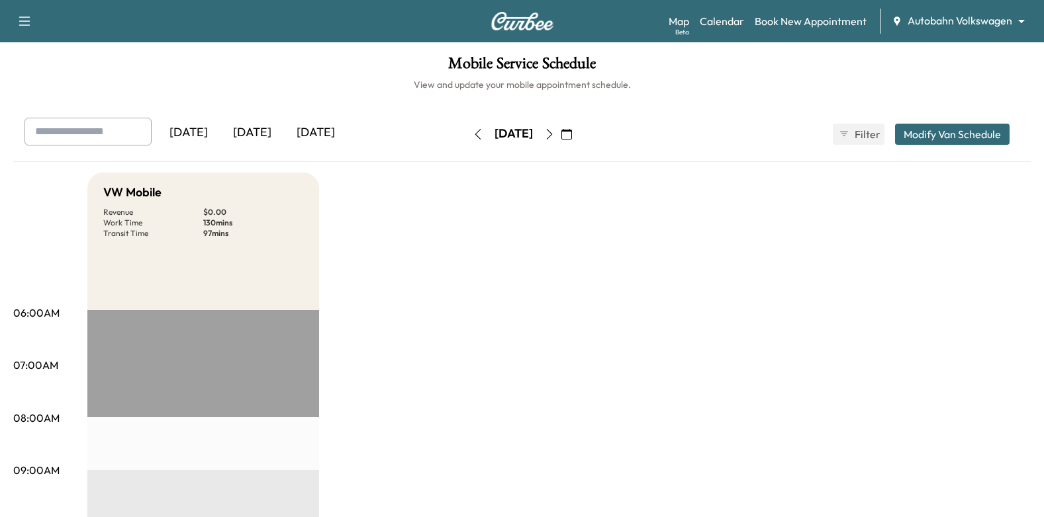
click at [952, 18] on body "Support Log Out Map Beta Calendar Book New Appointment Autobahn Volkswagen ****…" at bounding box center [522, 258] width 1044 height 517
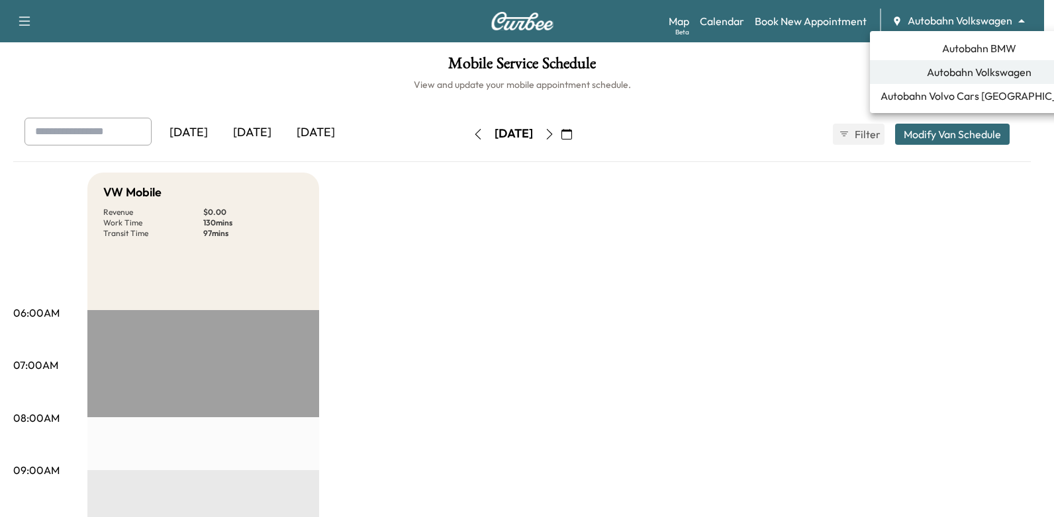
click at [627, 135] on div at bounding box center [527, 258] width 1054 height 517
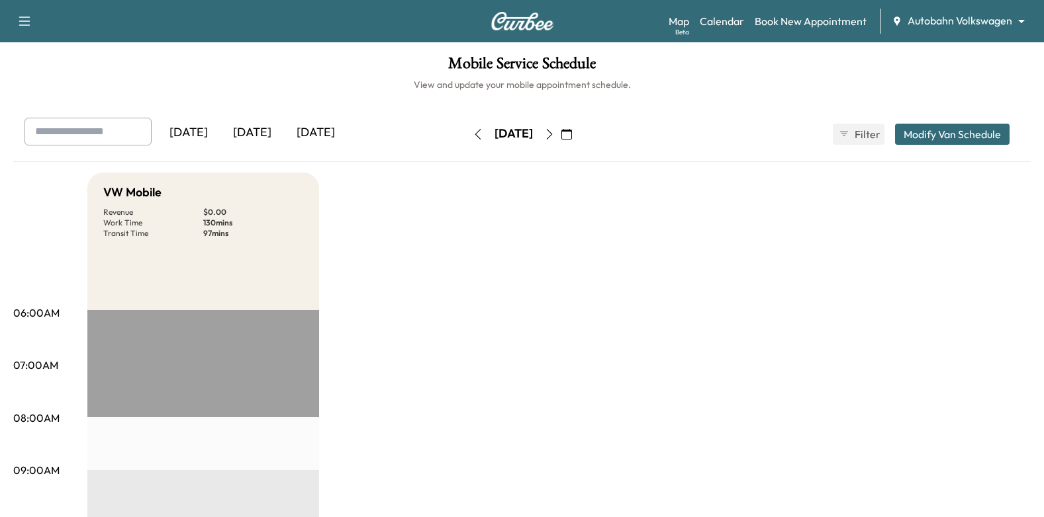
click at [572, 135] on icon "button" at bounding box center [566, 134] width 11 height 11
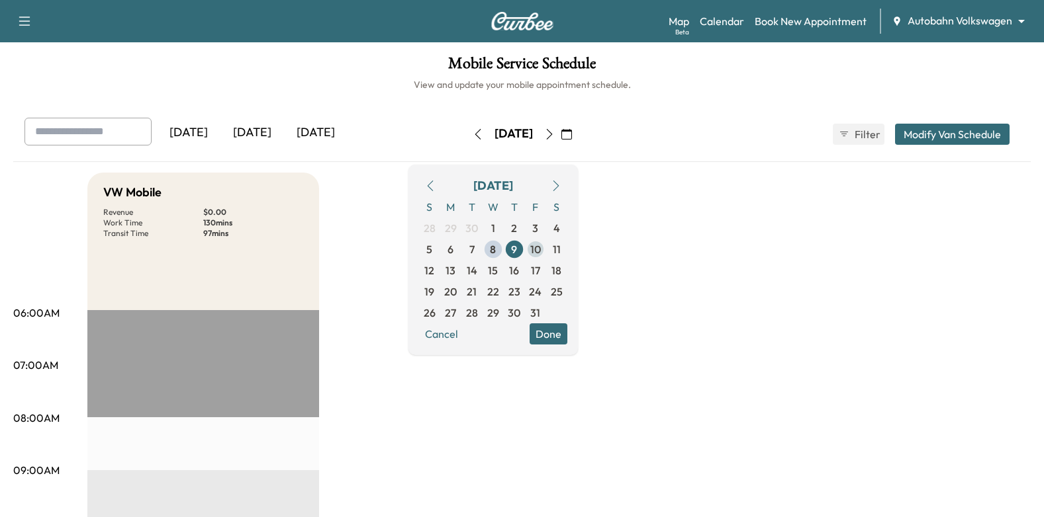
click at [546, 254] on span "10" at bounding box center [535, 249] width 21 height 21
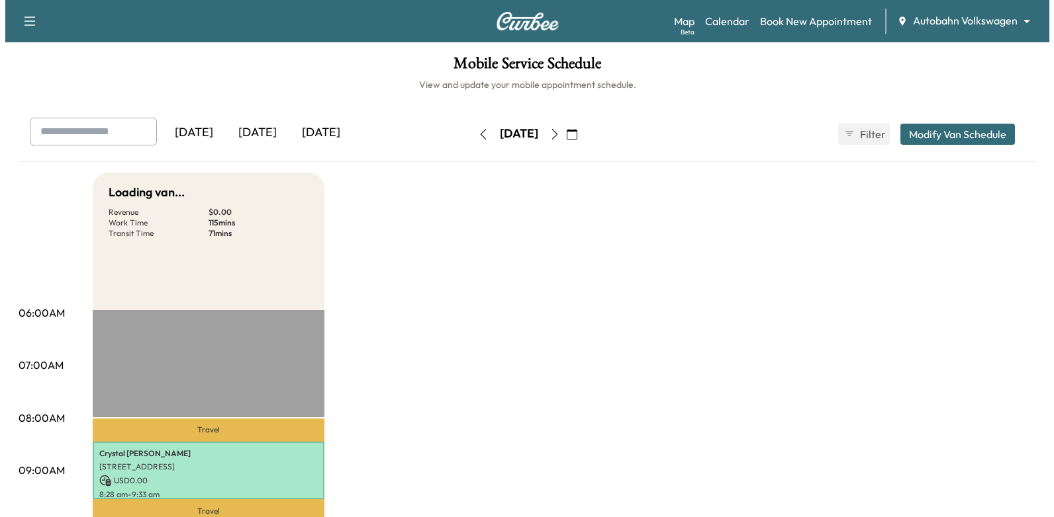
scroll to position [199, 0]
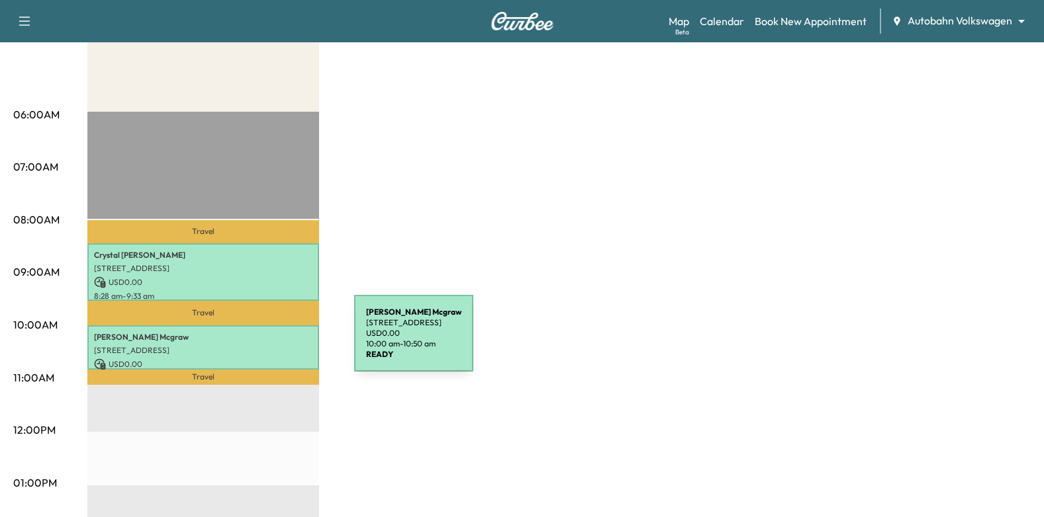
click at [255, 332] on p "[PERSON_NAME]" at bounding box center [203, 337] width 218 height 11
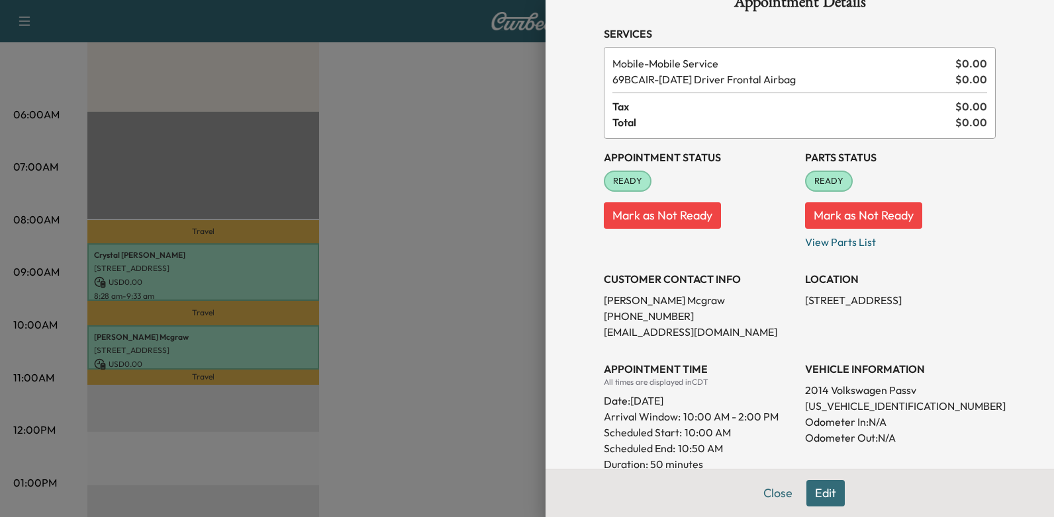
scroll to position [0, 0]
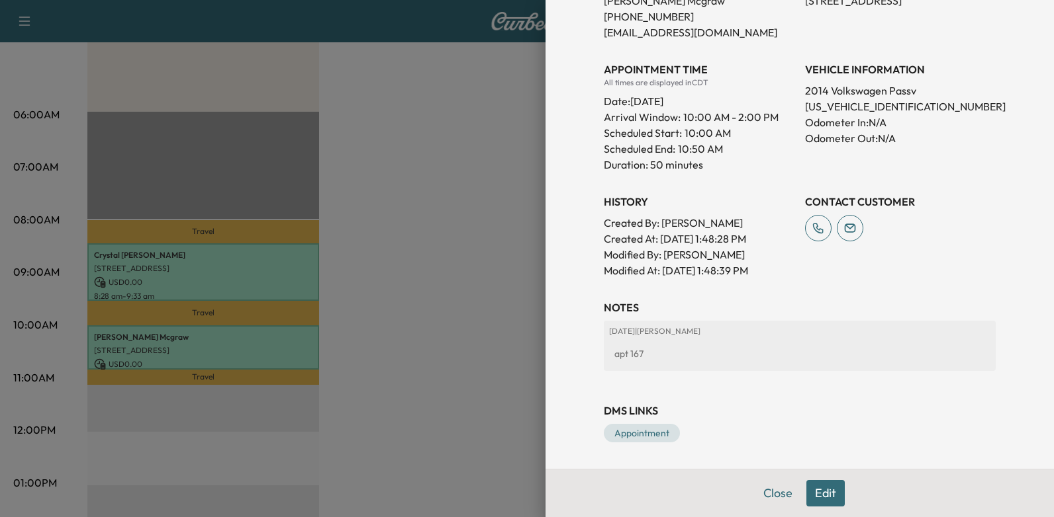
click at [821, 488] on button "Edit" at bounding box center [825, 493] width 38 height 26
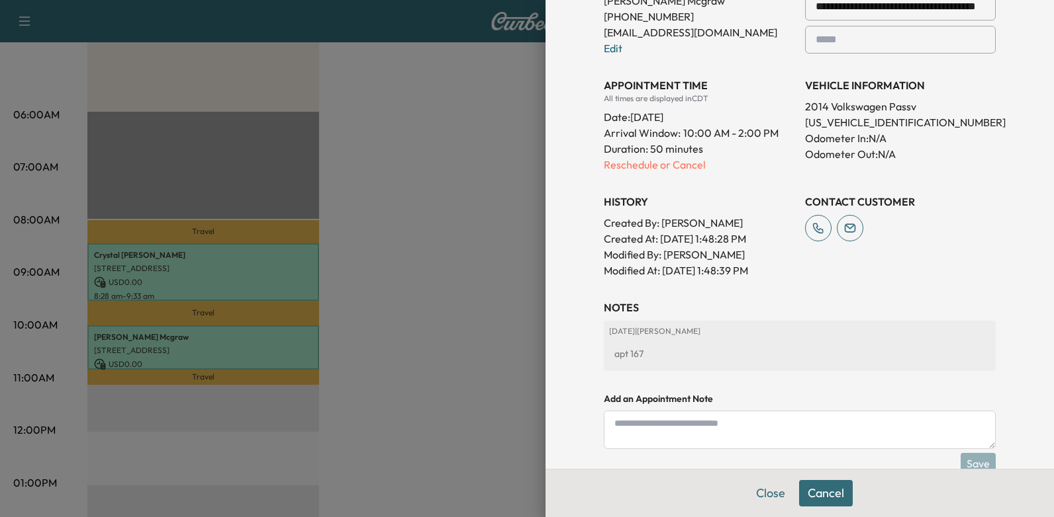
scroll to position [431, 0]
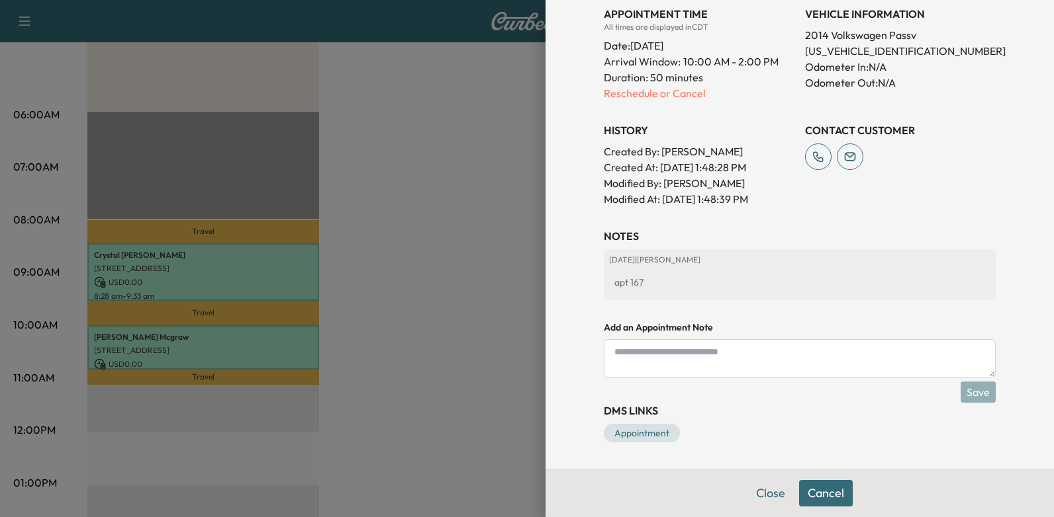
click at [367, 123] on div at bounding box center [527, 258] width 1054 height 517
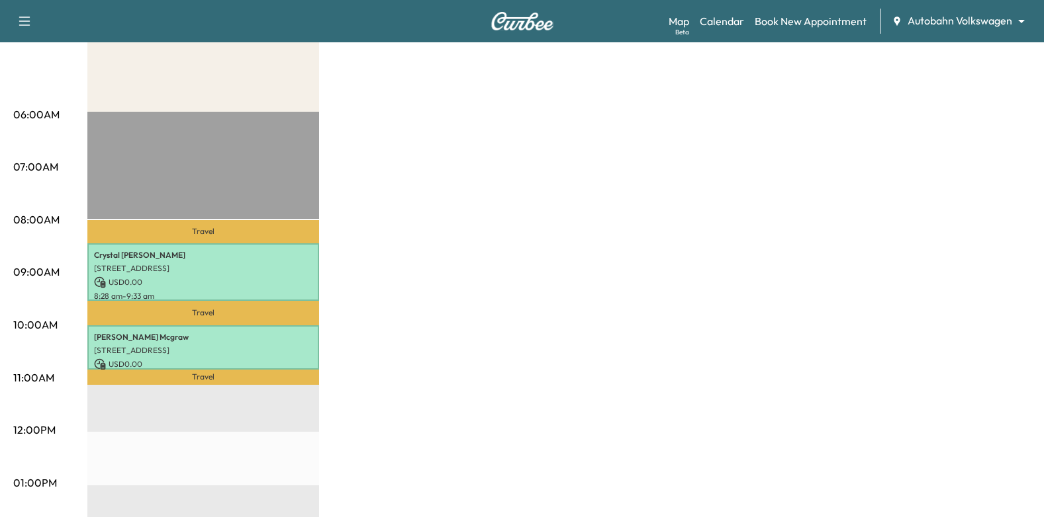
click at [223, 353] on p "[STREET_ADDRESS]" at bounding box center [203, 350] width 218 height 11
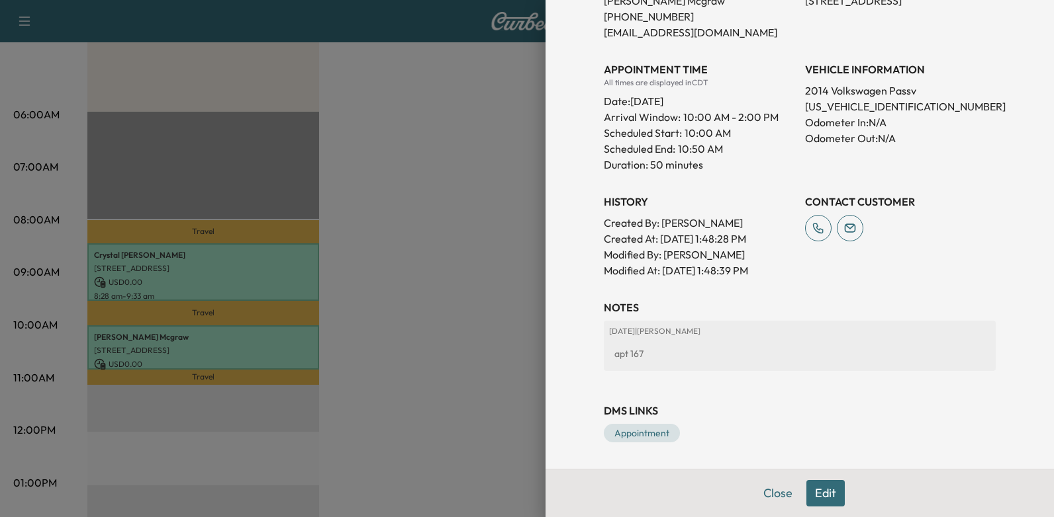
drag, startPoint x: 813, startPoint y: 489, endPoint x: 811, endPoint y: 450, distance: 39.1
click at [813, 488] on button "Edit" at bounding box center [825, 493] width 38 height 26
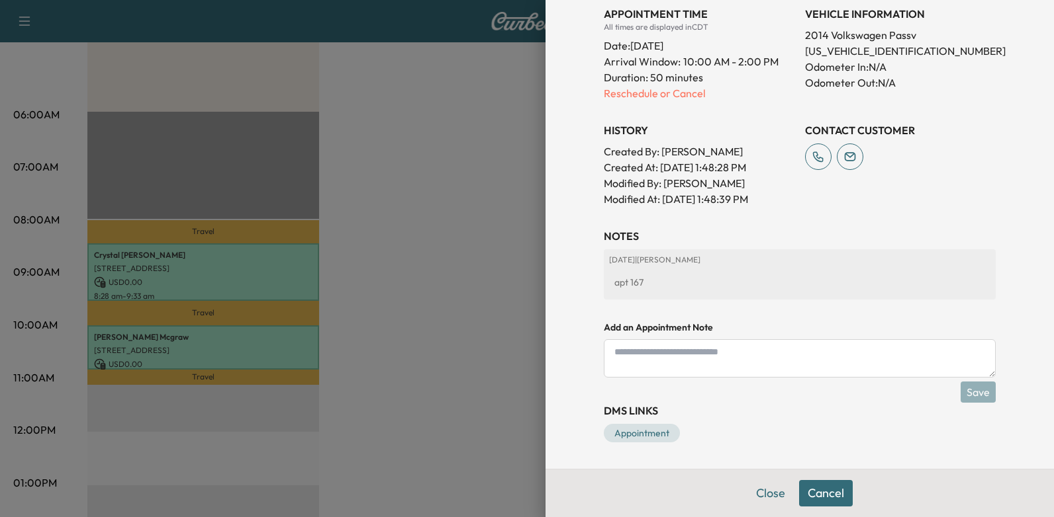
paste textarea "**********"
drag, startPoint x: 658, startPoint y: 349, endPoint x: 583, endPoint y: 349, distance: 74.8
click at [588, 349] on div "**********" at bounding box center [800, 19] width 424 height 901
click at [729, 351] on textarea "**********" at bounding box center [800, 358] width 392 height 38
drag, startPoint x: 749, startPoint y: 352, endPoint x: 762, endPoint y: 351, distance: 12.6
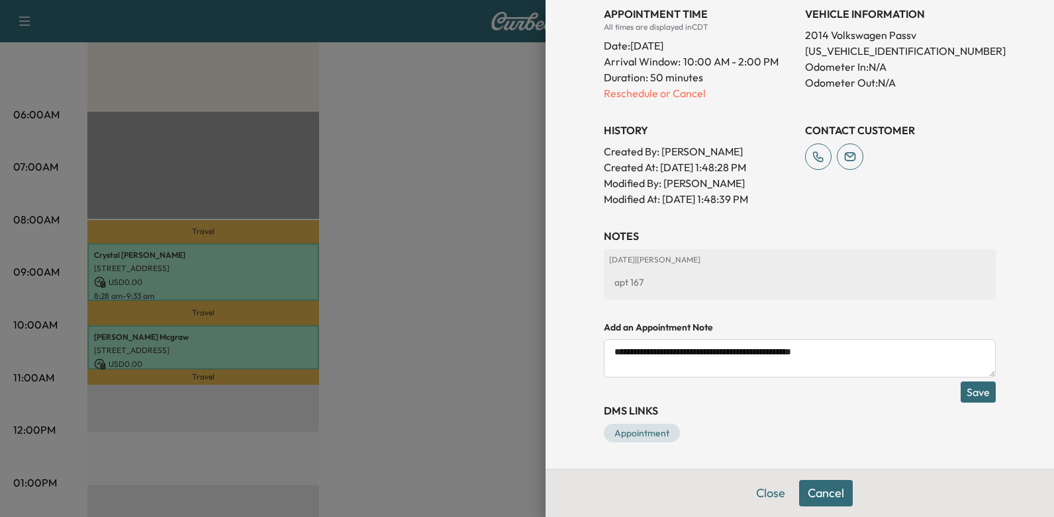
click at [762, 351] on textarea "**********" at bounding box center [800, 358] width 392 height 38
drag, startPoint x: 819, startPoint y: 352, endPoint x: 894, endPoint y: 353, distance: 75.5
click at [894, 353] on textarea "**********" at bounding box center [800, 358] width 392 height 38
click at [819, 349] on textarea "**********" at bounding box center [800, 358] width 392 height 38
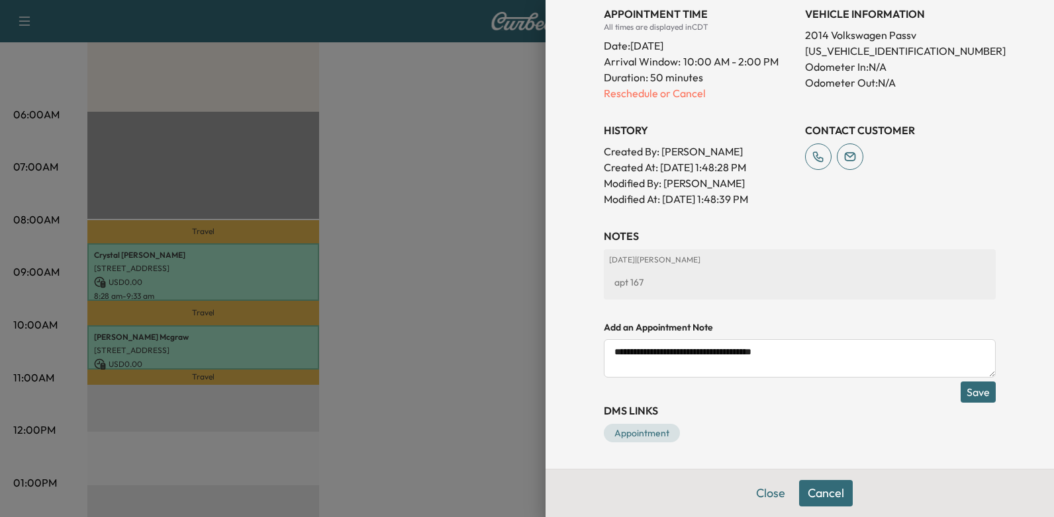
click at [819, 349] on textarea "**********" at bounding box center [800, 358] width 392 height 38
type textarea "**********"
click at [963, 389] on button "Save" at bounding box center [977, 392] width 35 height 21
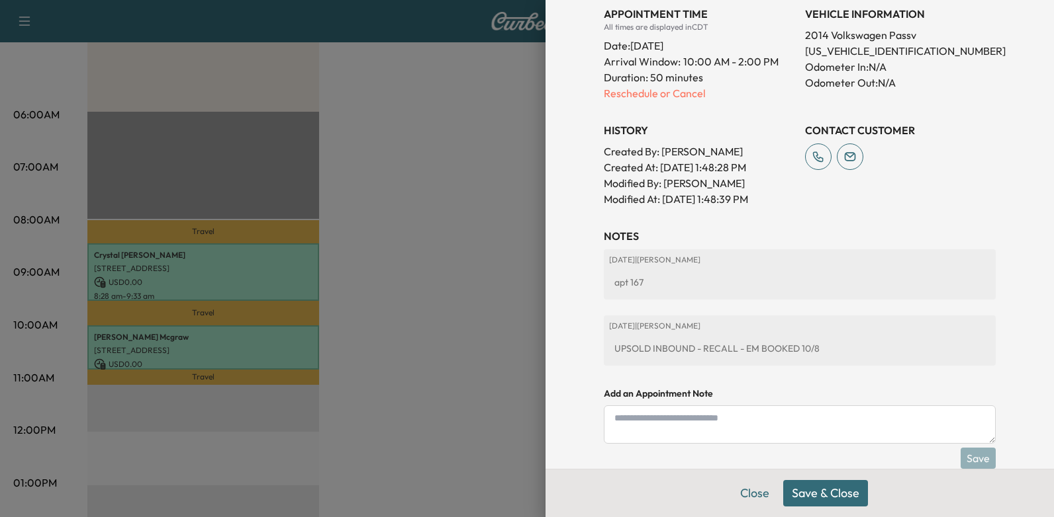
click at [805, 484] on button "Save & Close" at bounding box center [825, 493] width 85 height 26
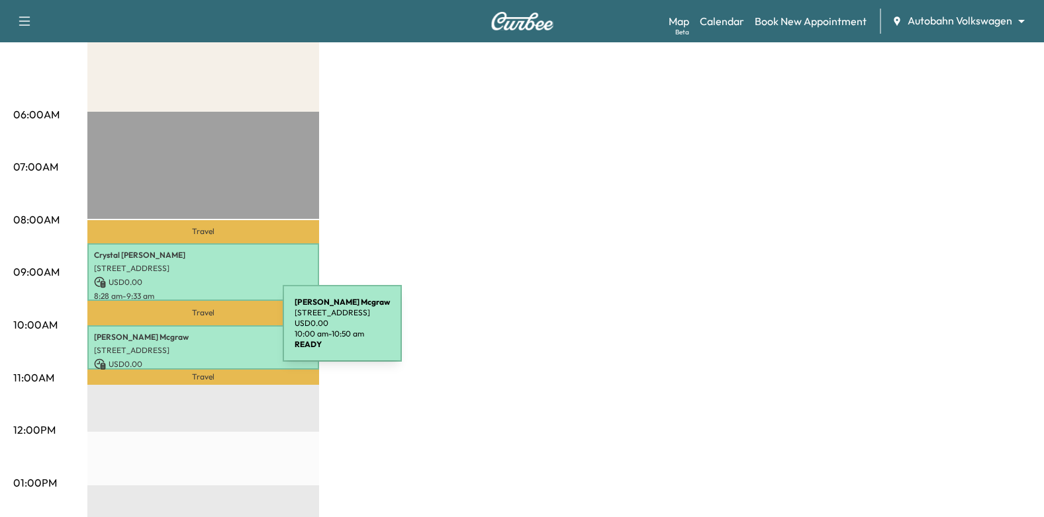
click at [183, 332] on p "[PERSON_NAME]" at bounding box center [203, 337] width 218 height 11
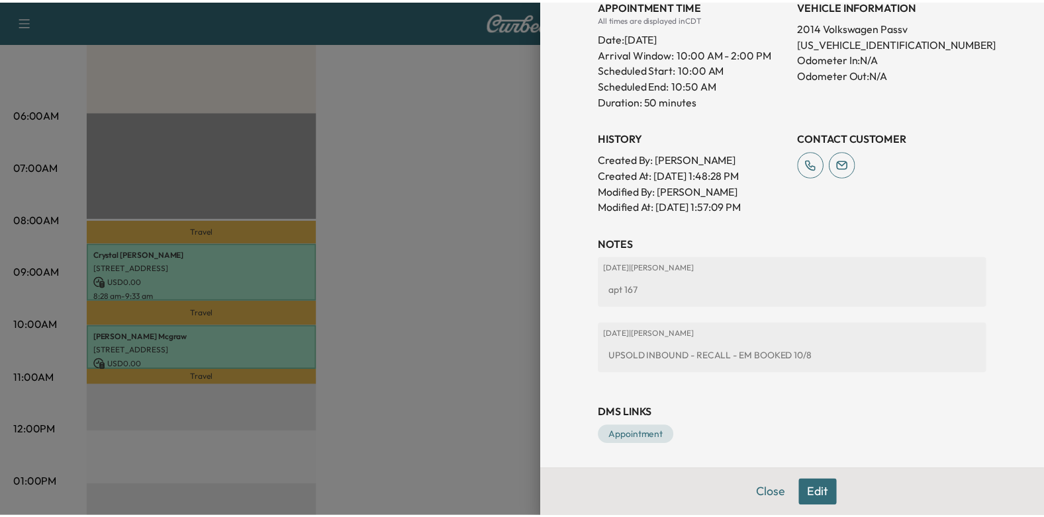
scroll to position [398, 0]
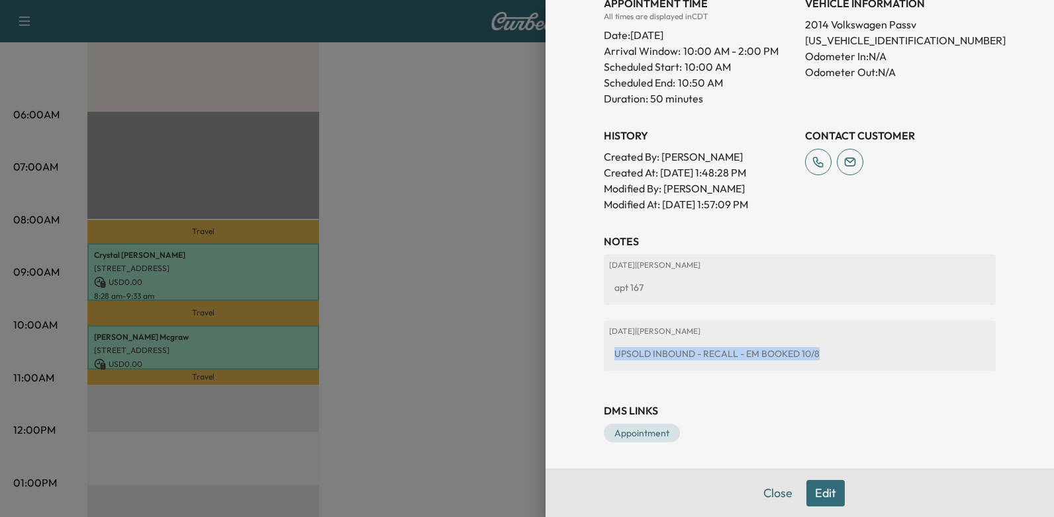
drag, startPoint x: 605, startPoint y: 355, endPoint x: 829, endPoint y: 370, distance: 224.9
click at [829, 370] on div "[DATE] | [PERSON_NAME] UPSOLD INBOUND - RECALL - EM BOOKED 10/8" at bounding box center [800, 346] width 392 height 50
drag, startPoint x: 829, startPoint y: 370, endPoint x: 784, endPoint y: 355, distance: 47.5
copy div "UPSOLD INBOUND - RECALL - EM BOOKED 10/8"
drag, startPoint x: 382, startPoint y: 154, endPoint x: 376, endPoint y: 152, distance: 6.9
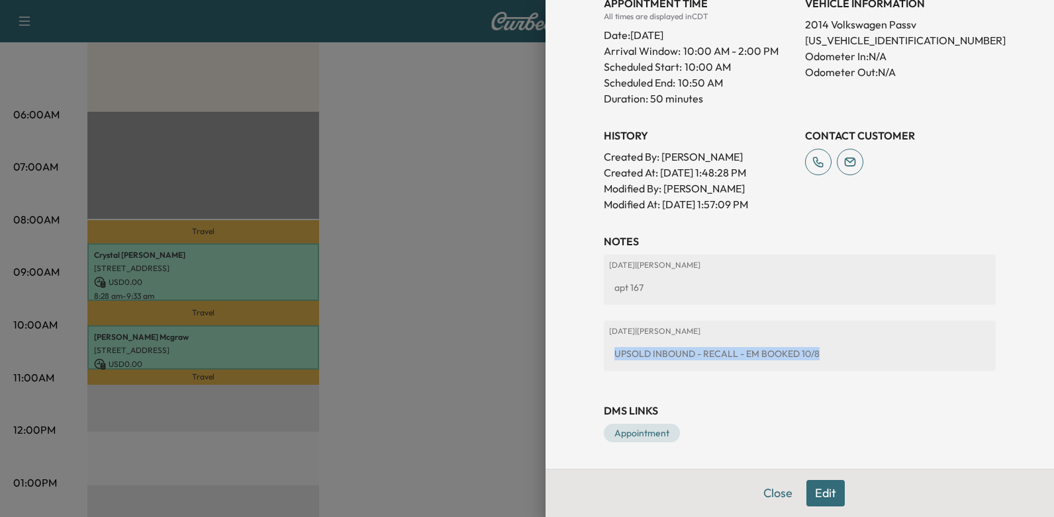
click at [382, 154] on div at bounding box center [527, 258] width 1054 height 517
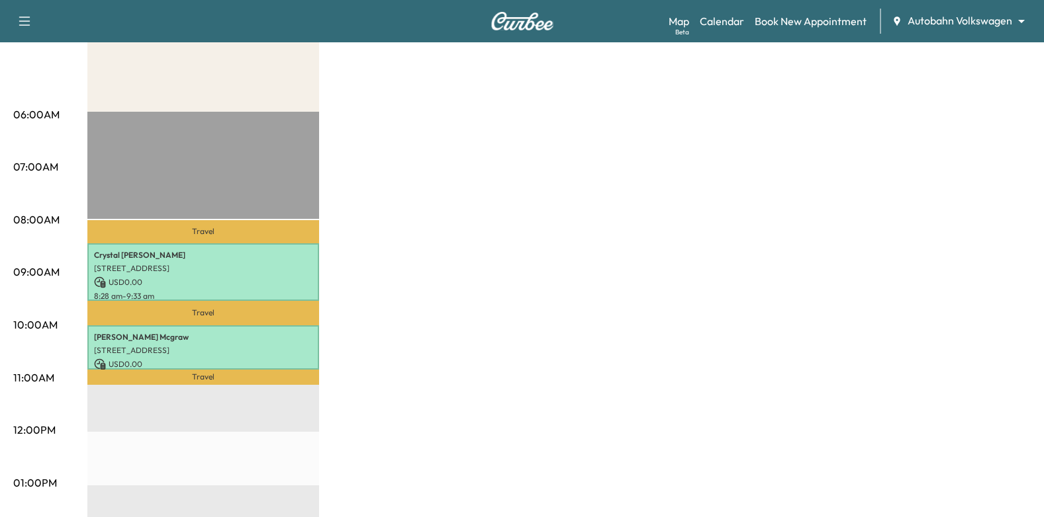
scroll to position [132, 0]
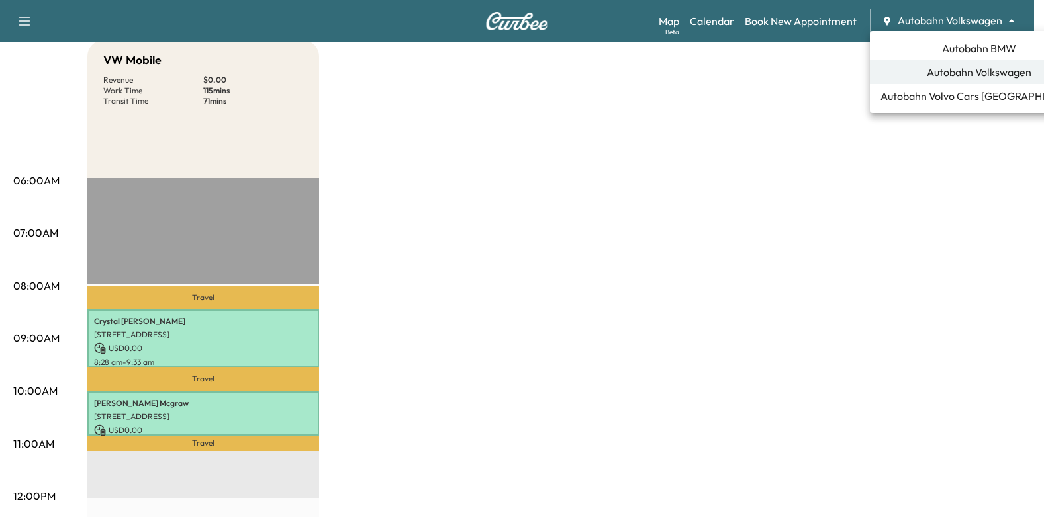
click at [993, 15] on body "Support Log Out Map Beta Calendar Book New Appointment Autobahn Volkswagen ****…" at bounding box center [522, 126] width 1044 height 517
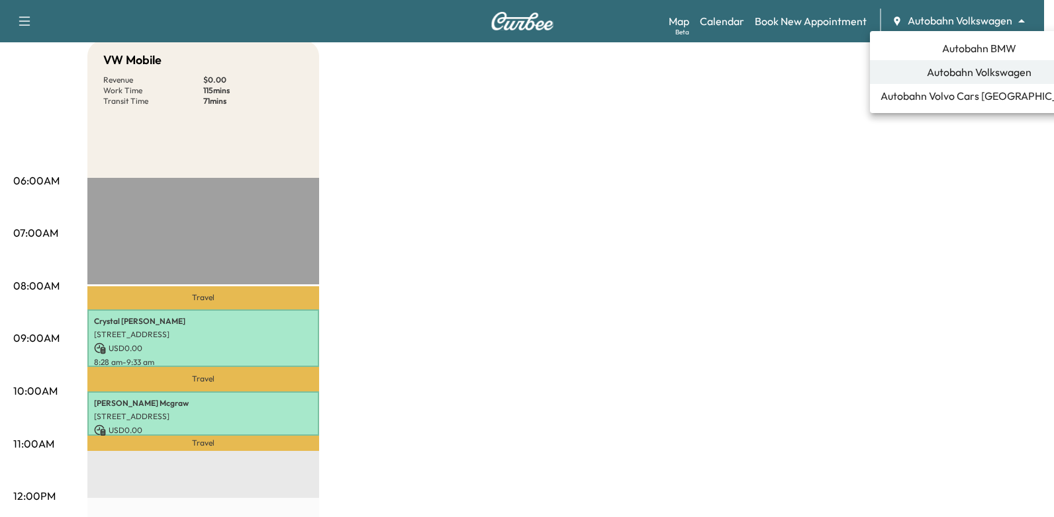
click at [964, 49] on span "Autobahn BMW" at bounding box center [979, 48] width 74 height 16
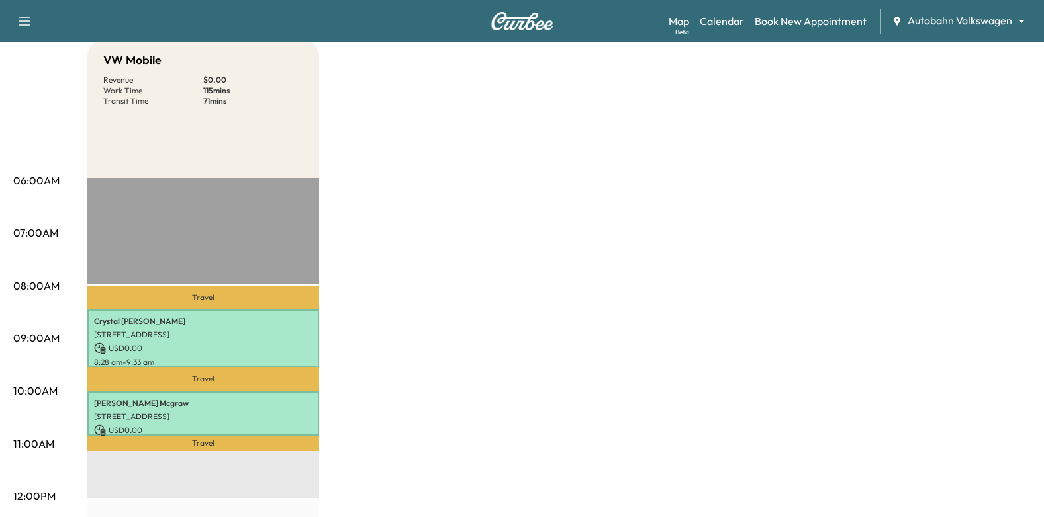
scroll to position [0, 0]
